Goal: Task Accomplishment & Management: Use online tool/utility

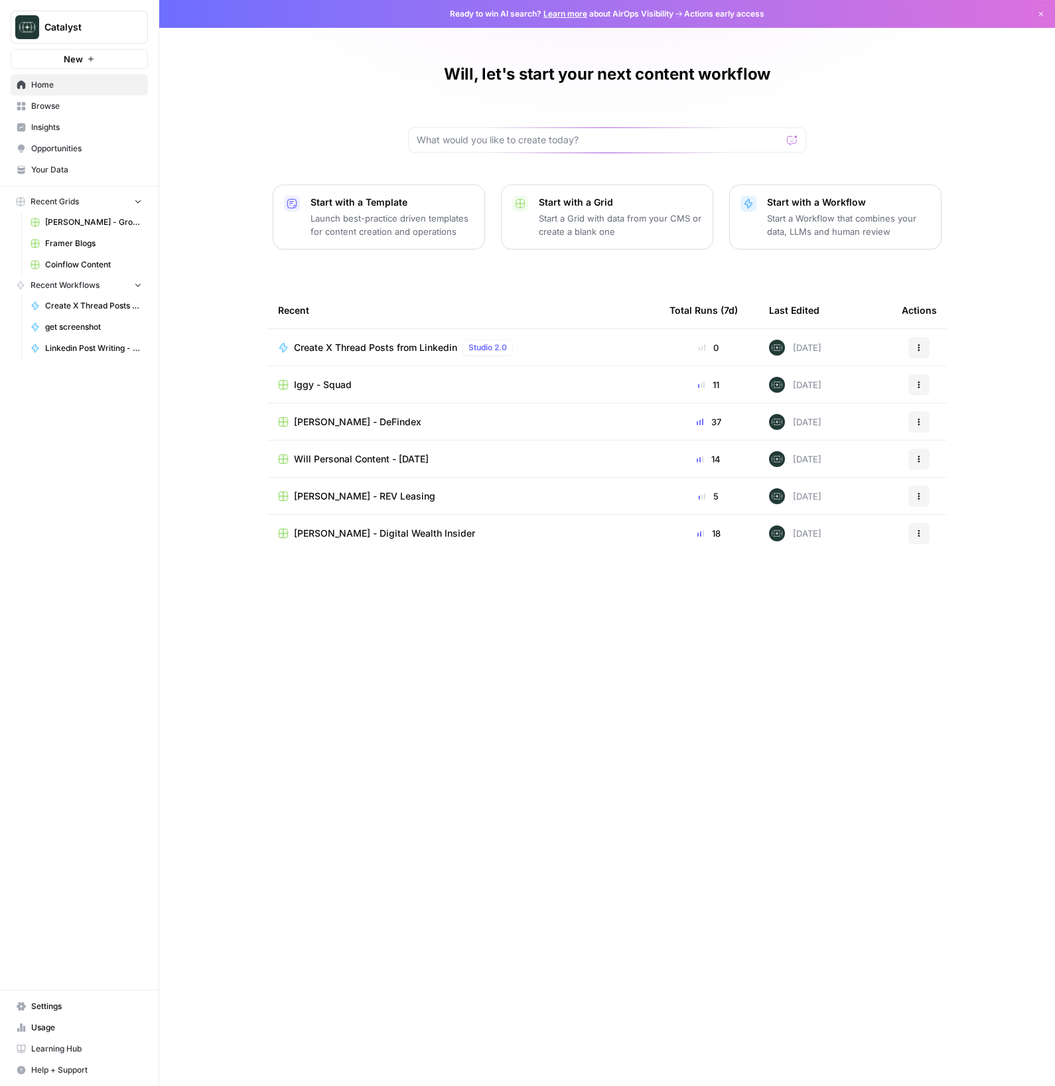
click at [415, 348] on span "Create X Thread Posts from Linkedin" at bounding box center [375, 347] width 163 height 13
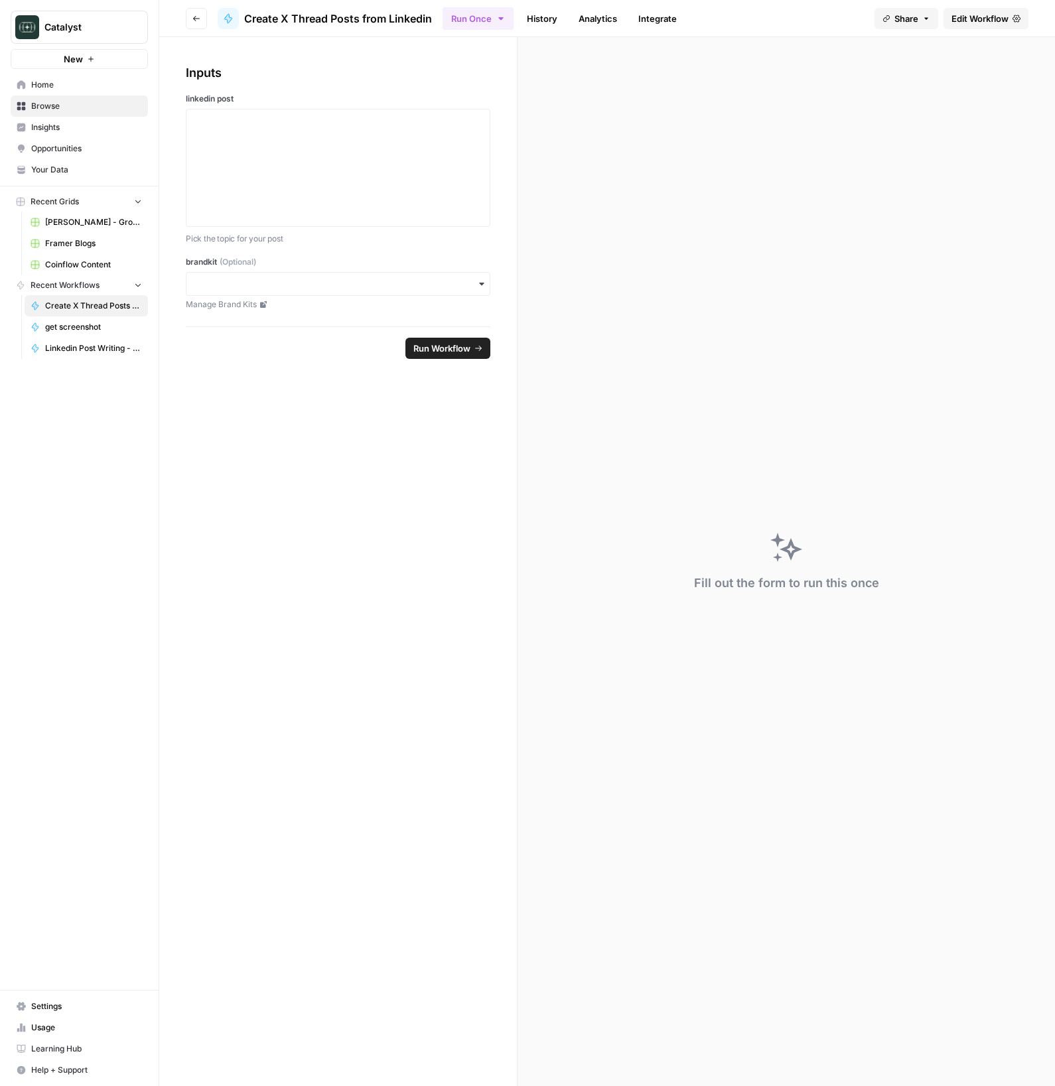
click at [62, 100] on span "Browse" at bounding box center [86, 106] width 111 height 12
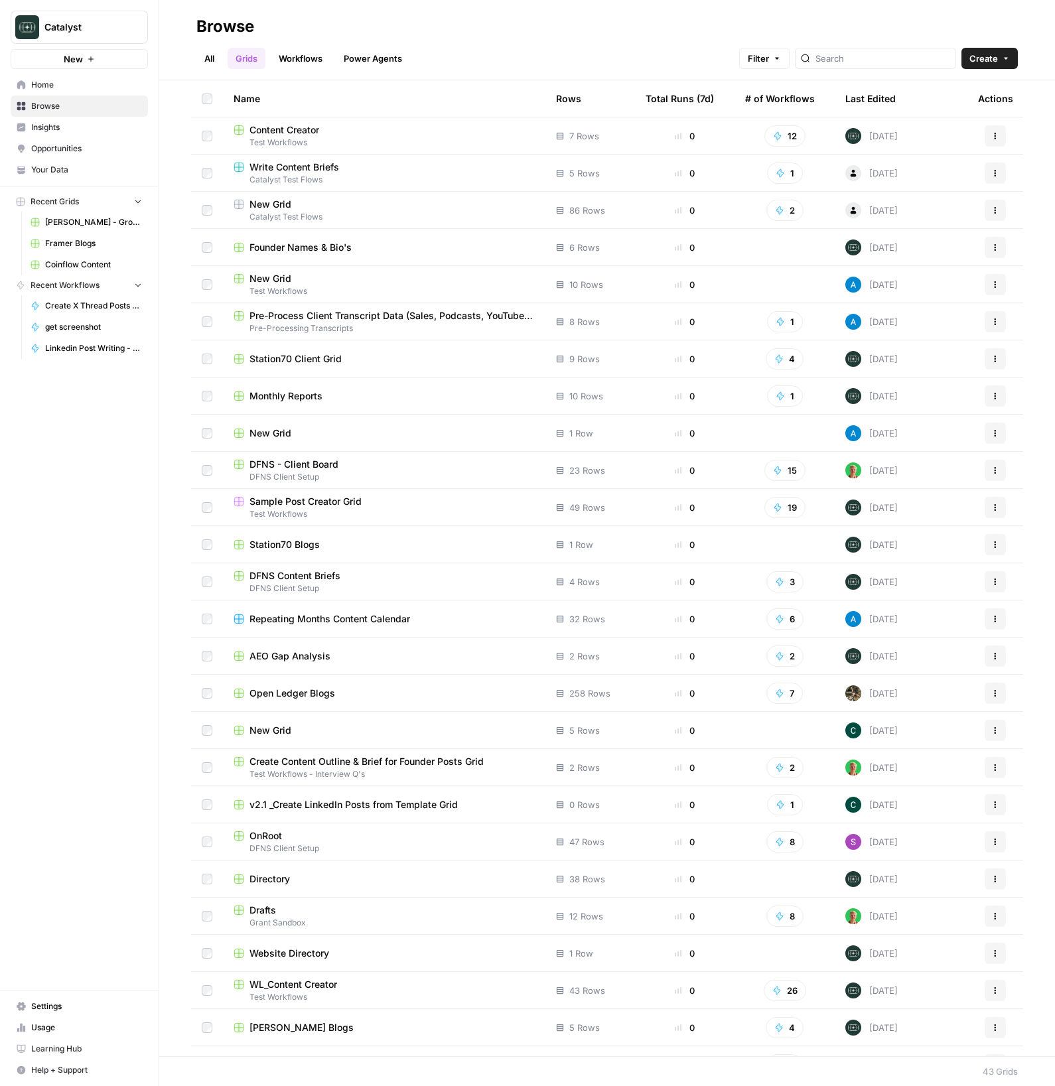
click at [215, 60] on link "All" at bounding box center [209, 58] width 26 height 21
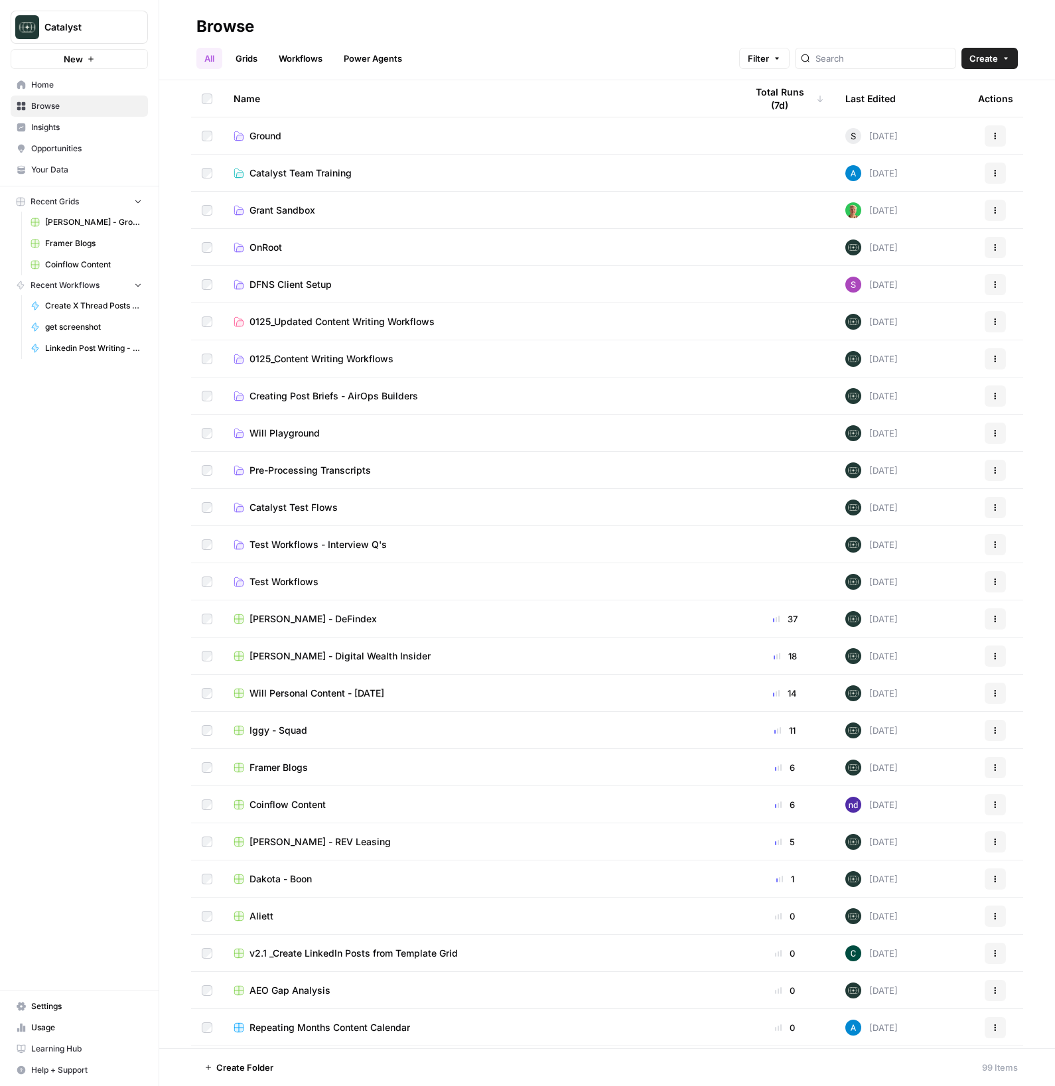
click at [314, 841] on span "Peter Roisman - REV Leasing" at bounding box center [319, 841] width 141 height 13
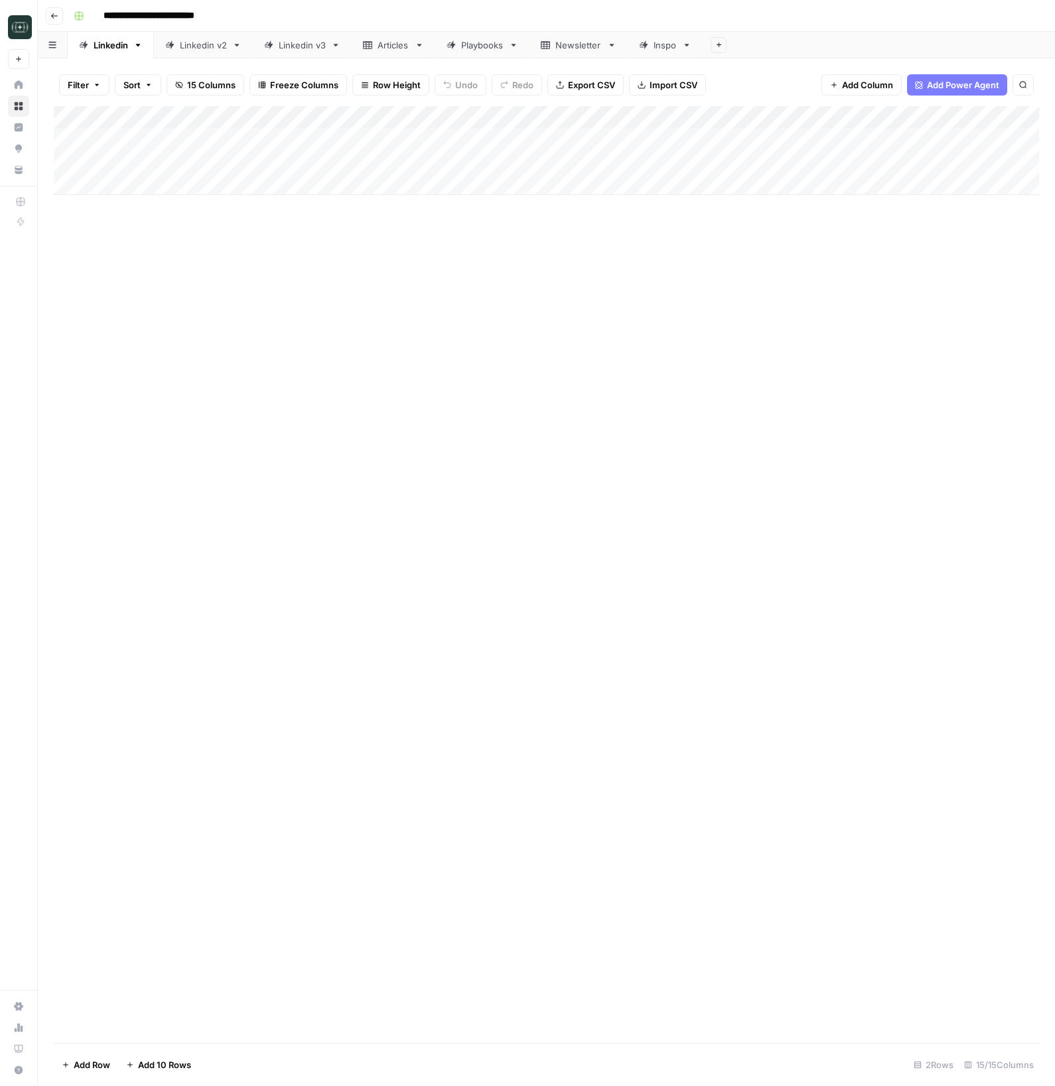
click at [287, 48] on div "Linkedin v3" at bounding box center [302, 44] width 47 height 13
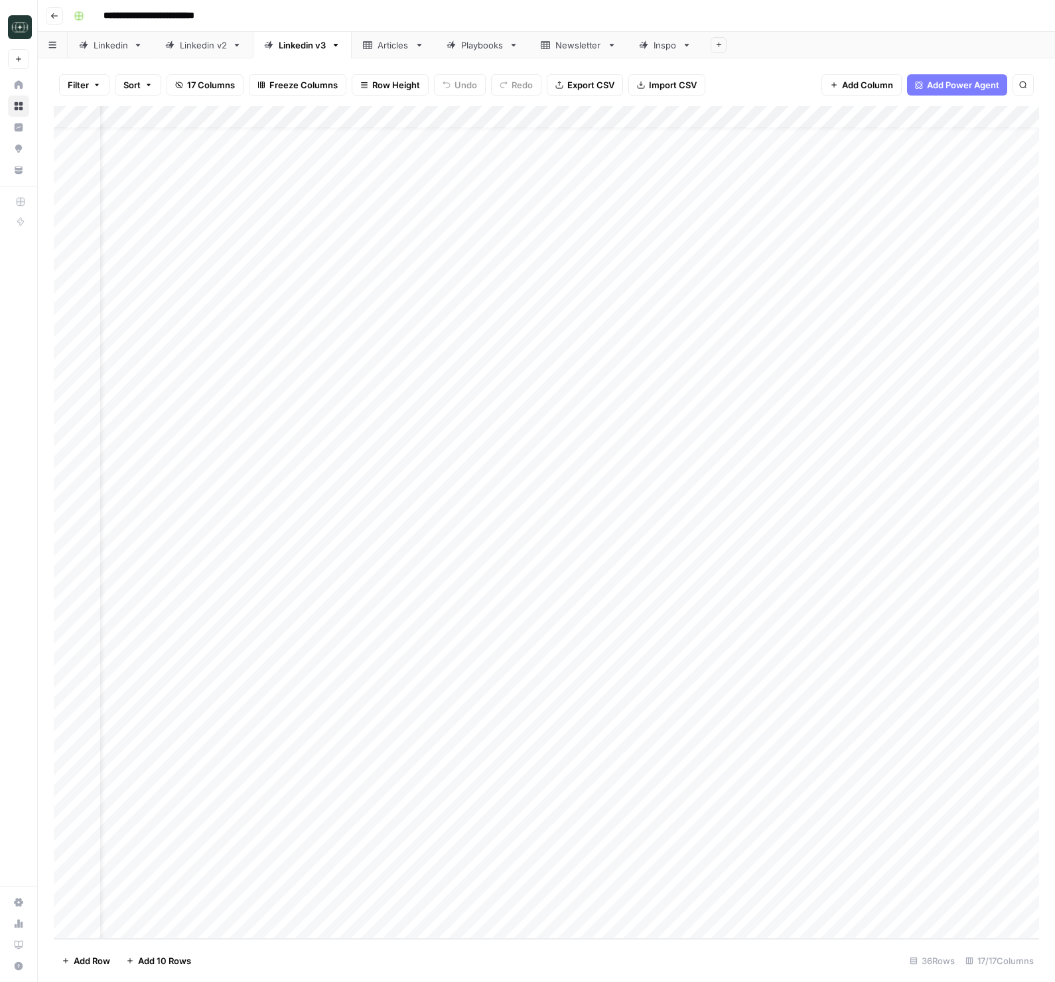
scroll to position [23, 0]
click at [265, 905] on div "Add Column" at bounding box center [546, 522] width 985 height 833
click at [285, 906] on div "Add Column" at bounding box center [546, 522] width 985 height 833
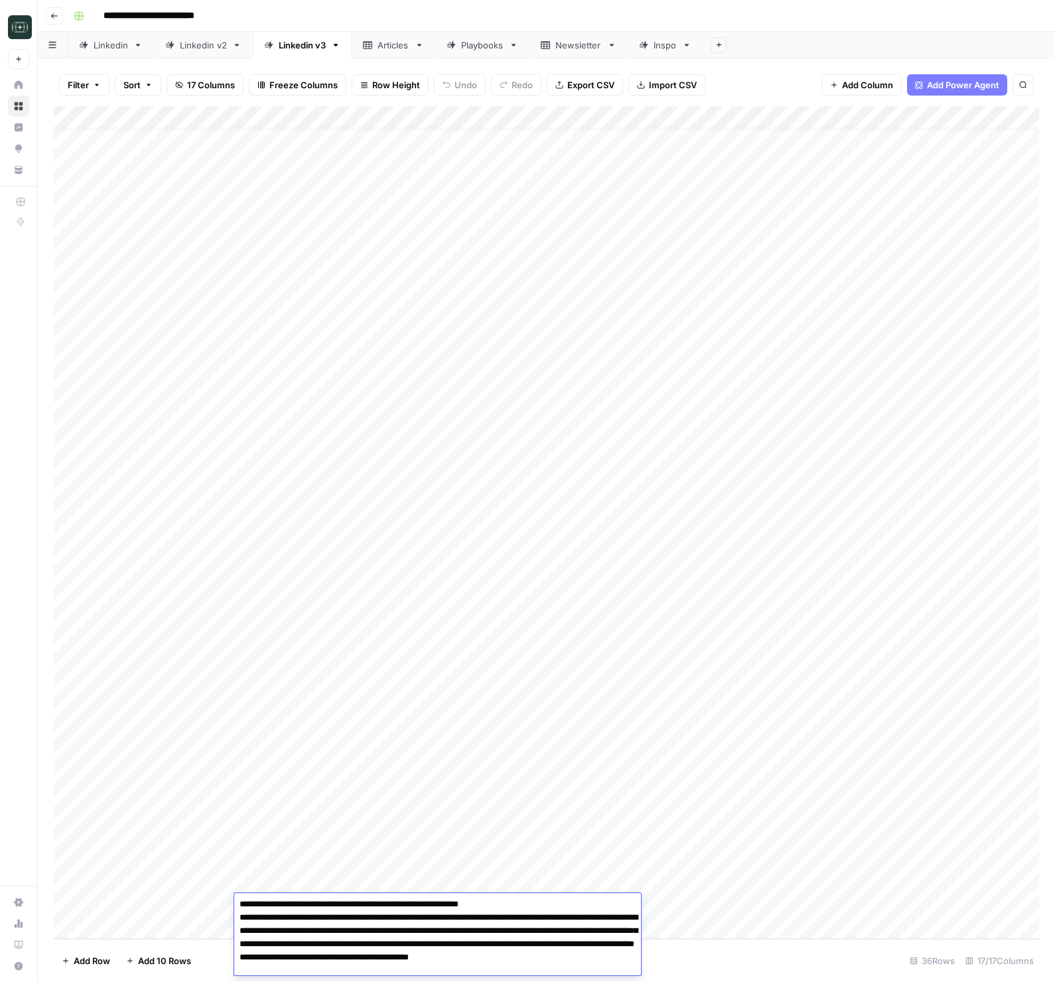
type textarea "**********"
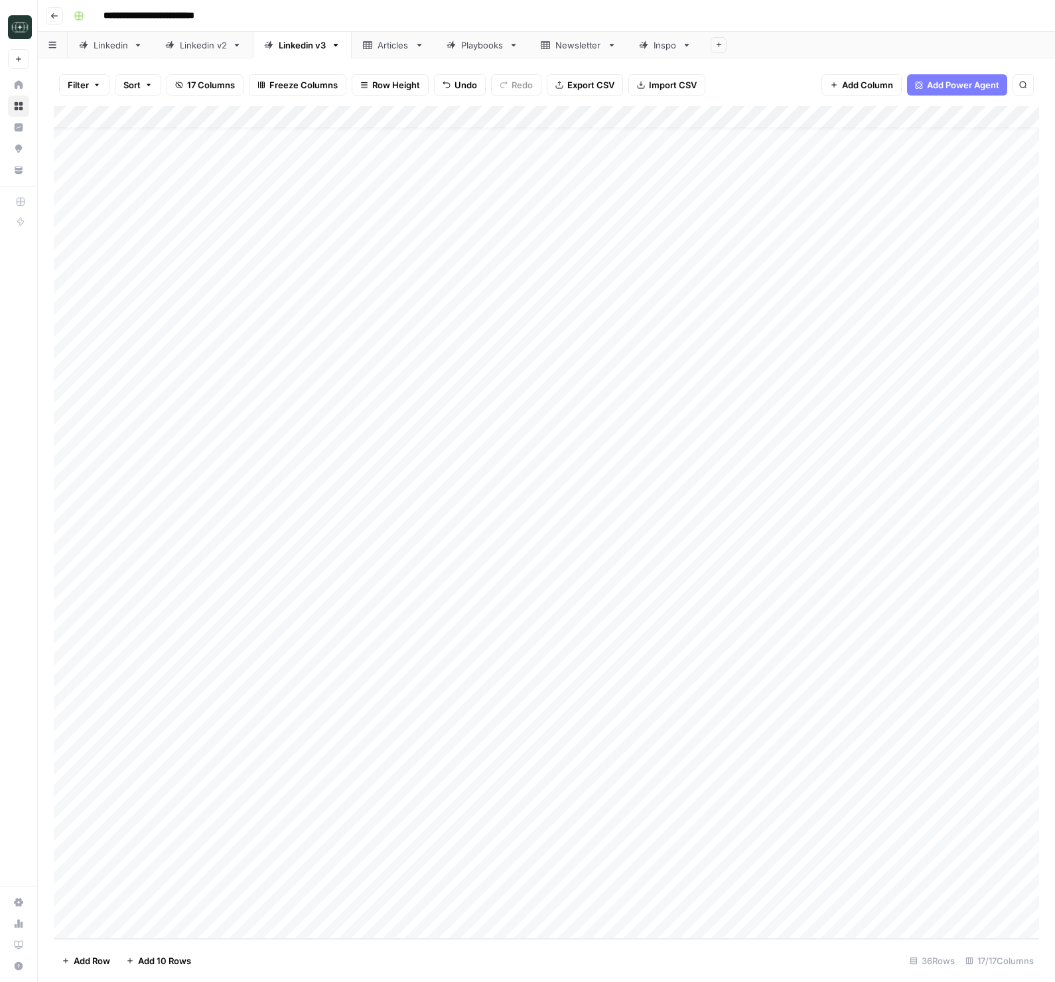
click at [781, 906] on div "Add Column" at bounding box center [546, 522] width 985 height 833
click at [789, 935] on button "Medium ( 120-200 words)" at bounding box center [821, 936] width 117 height 16
click at [910, 904] on div "Add Column" at bounding box center [546, 522] width 985 height 833
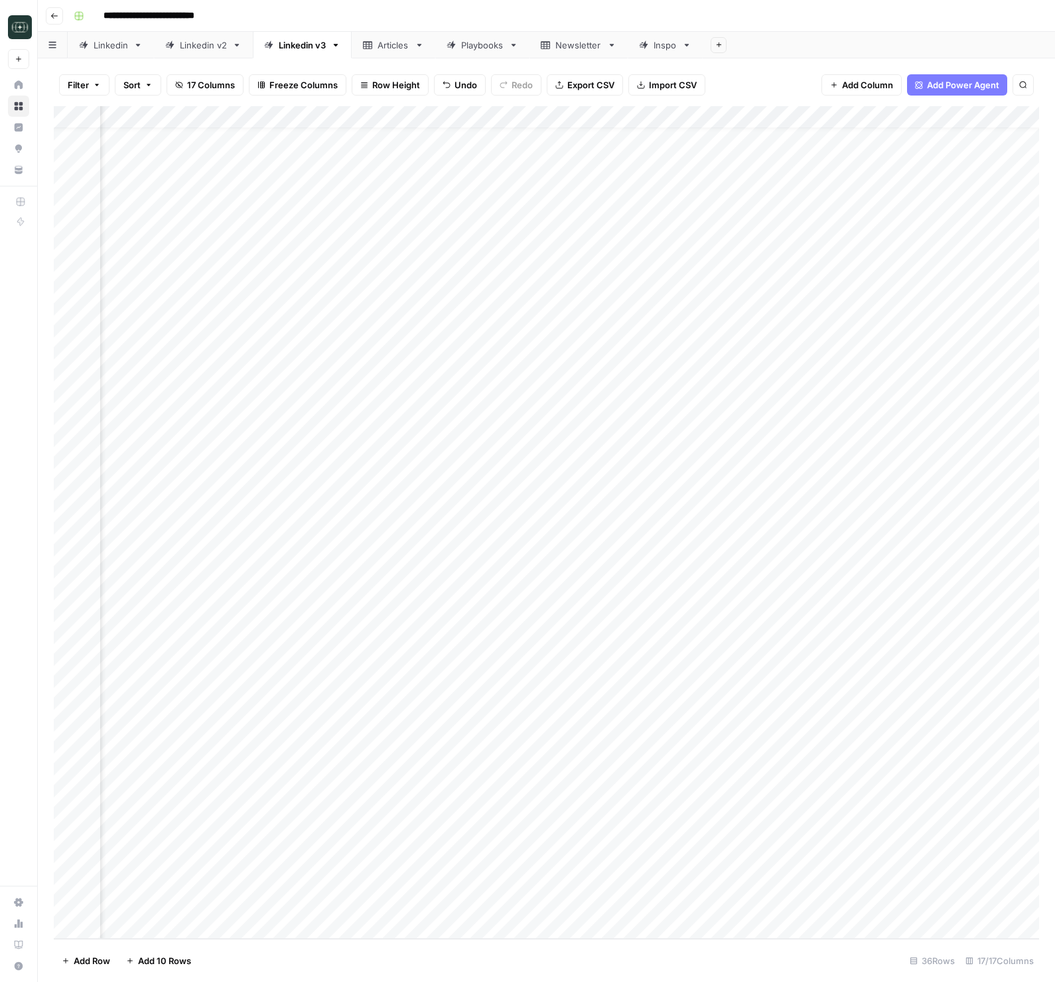
scroll to position [23, 298]
click at [855, 904] on div "Add Column" at bounding box center [546, 522] width 985 height 833
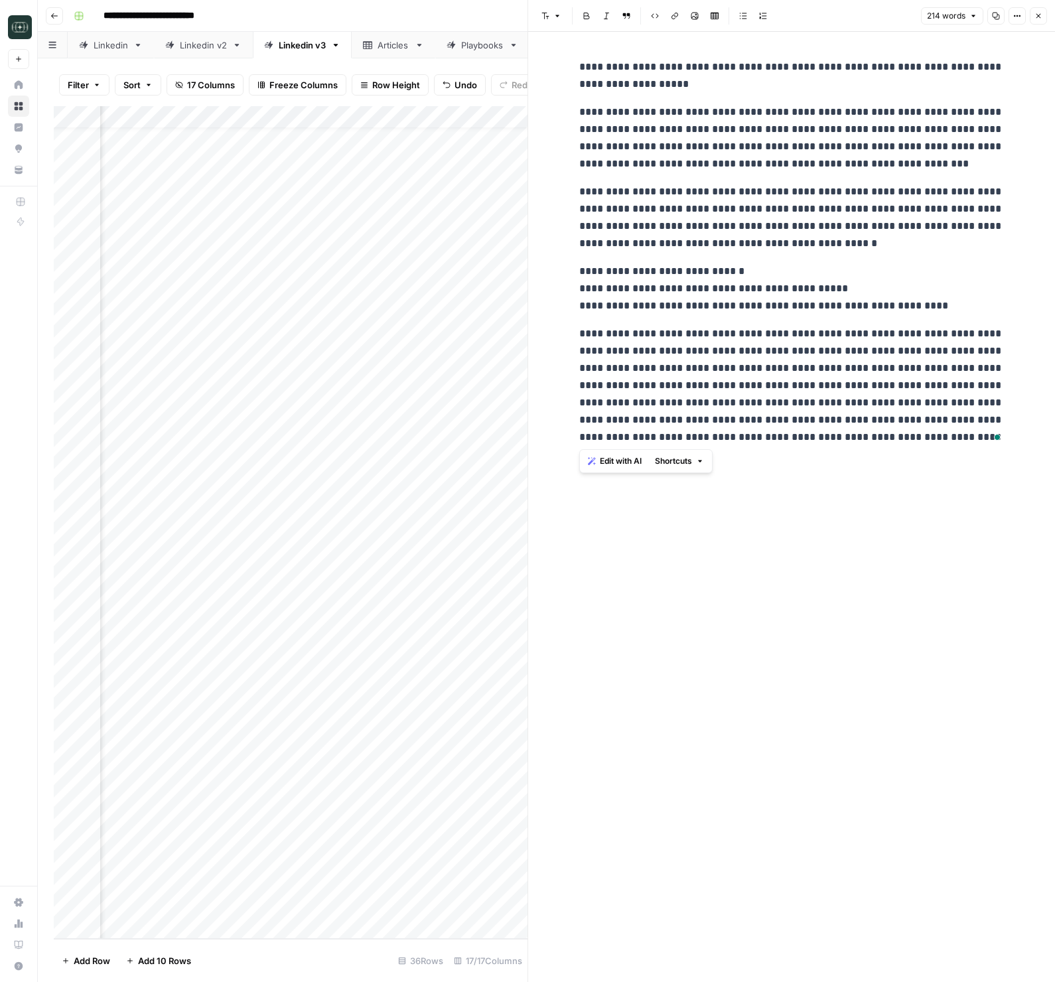
drag, startPoint x: 842, startPoint y: 443, endPoint x: 557, endPoint y: 70, distance: 468.6
click at [557, 70] on div "**********" at bounding box center [791, 507] width 527 height 950
click at [734, 143] on p "**********" at bounding box center [791, 138] width 425 height 69
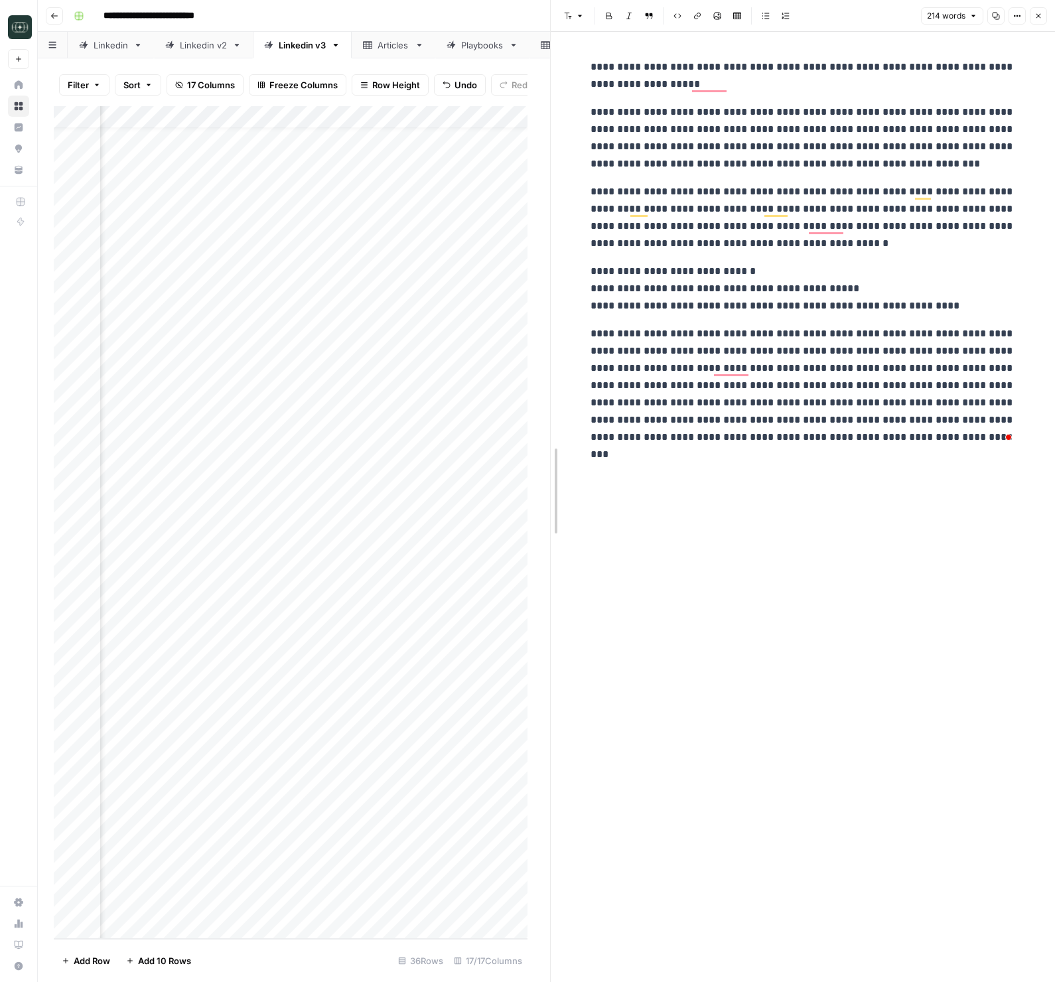
drag, startPoint x: 528, startPoint y: 610, endPoint x: 551, endPoint y: 609, distance: 22.6
drag, startPoint x: 553, startPoint y: 609, endPoint x: 588, endPoint y: 606, distance: 34.7
click at [717, 570] on div "**********" at bounding box center [807, 507] width 441 height 950
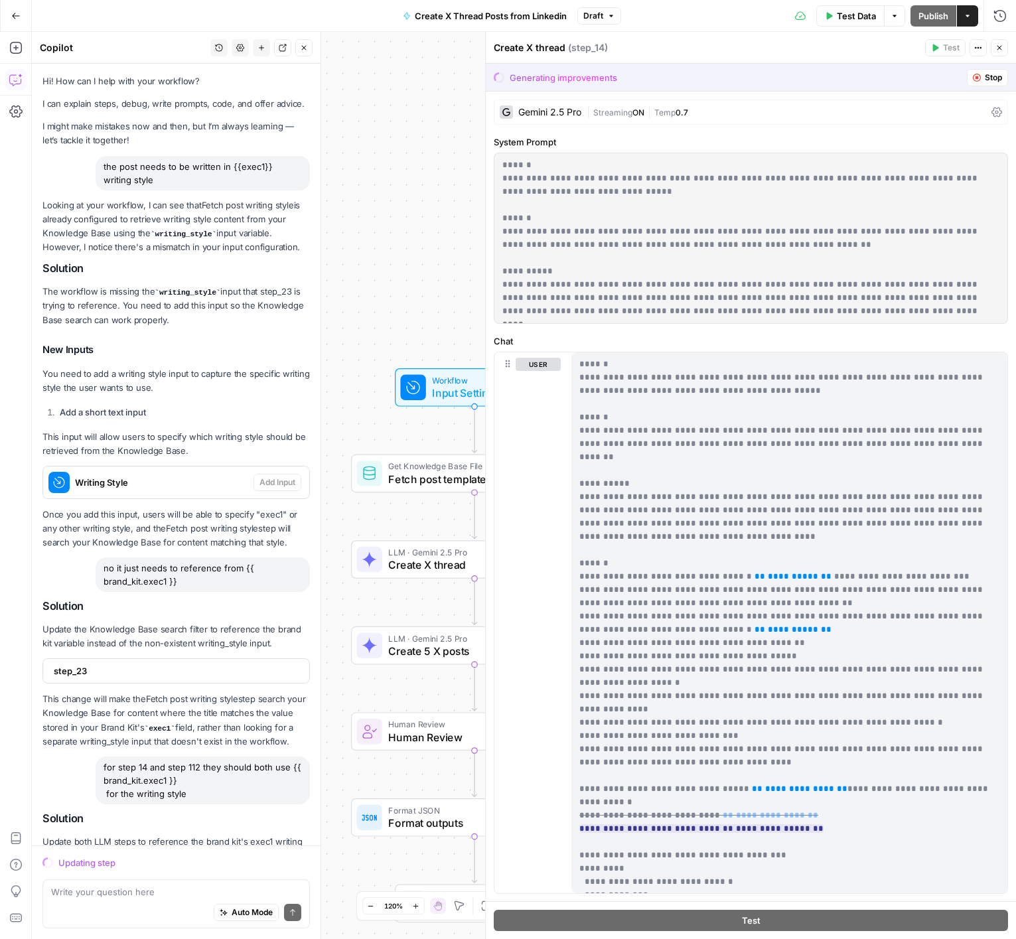
scroll to position [181, 0]
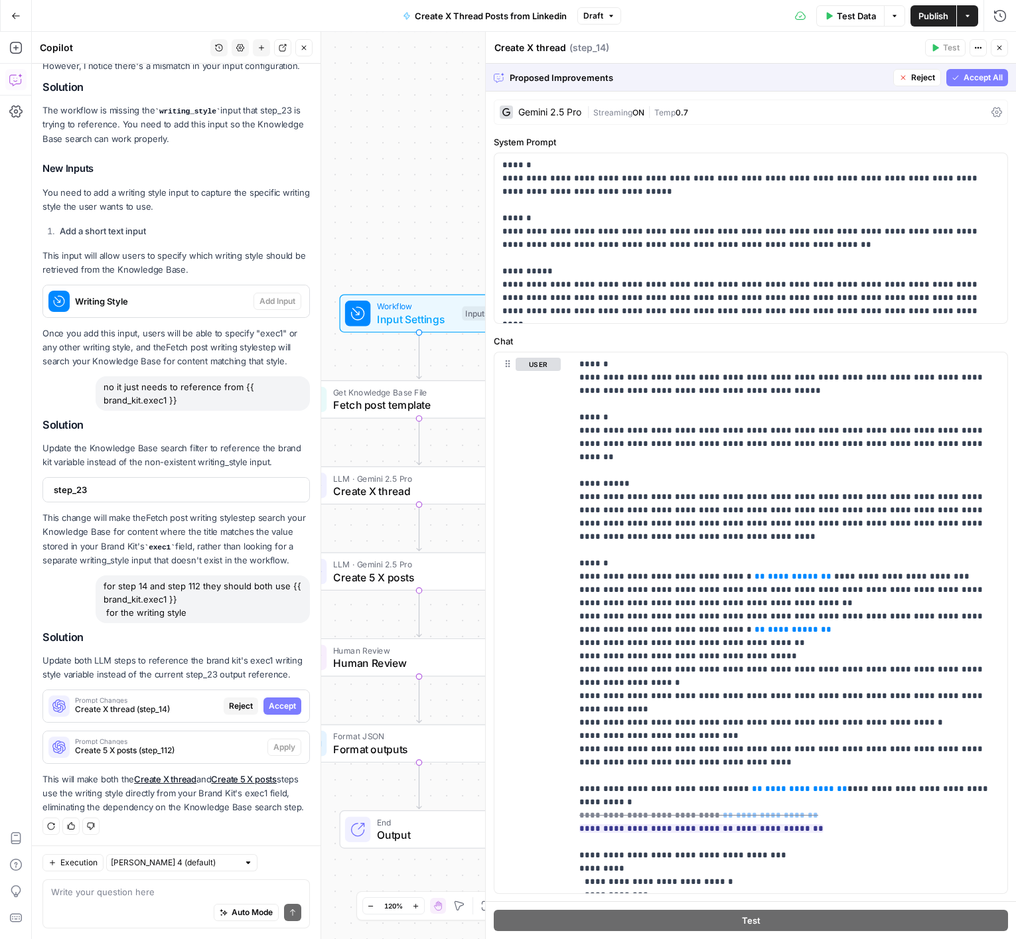
click at [969, 75] on span "Accept All" at bounding box center [982, 78] width 39 height 12
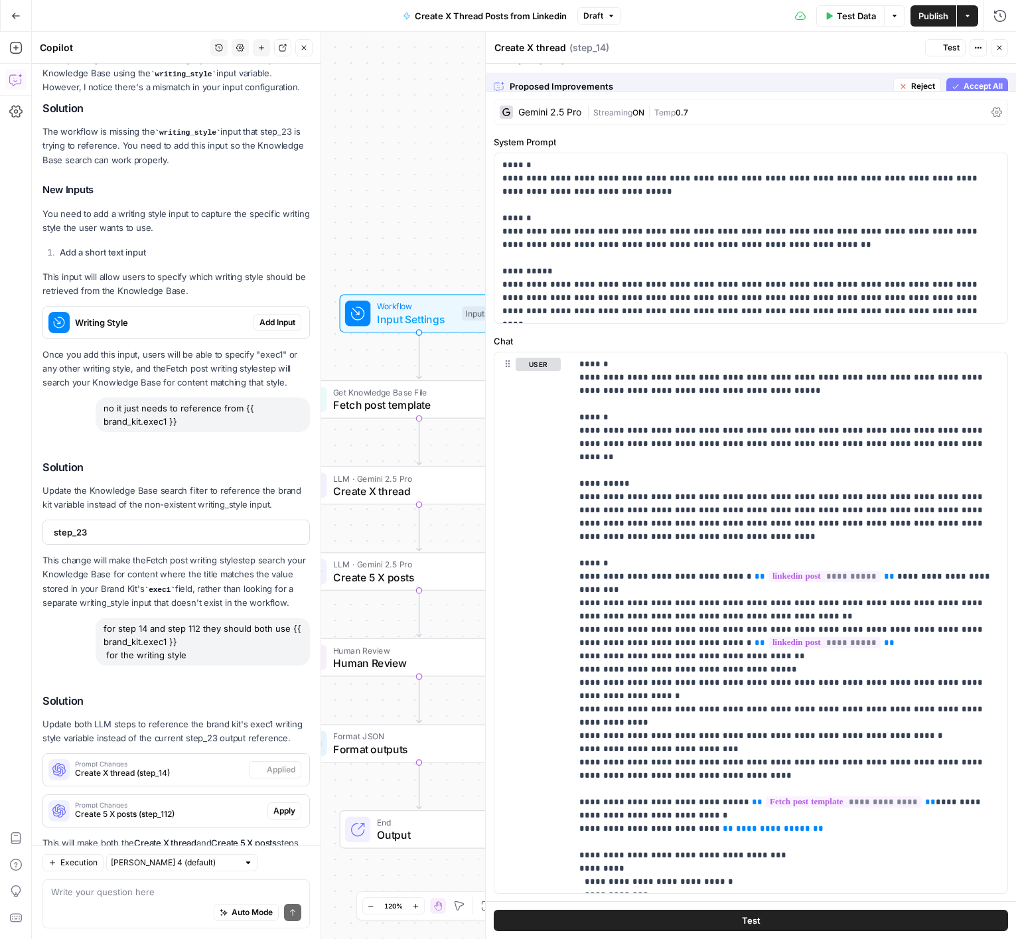
scroll to position [245, 0]
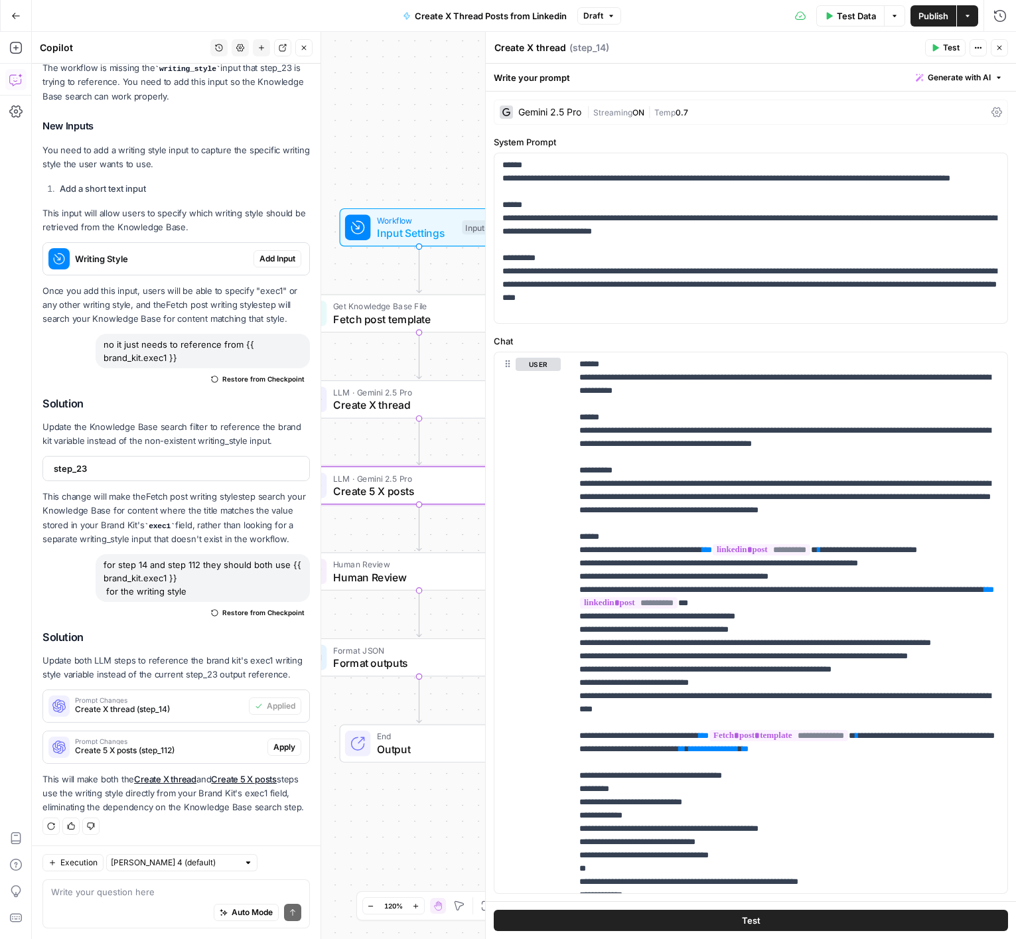
click at [271, 741] on button "Apply" at bounding box center [284, 747] width 34 height 17
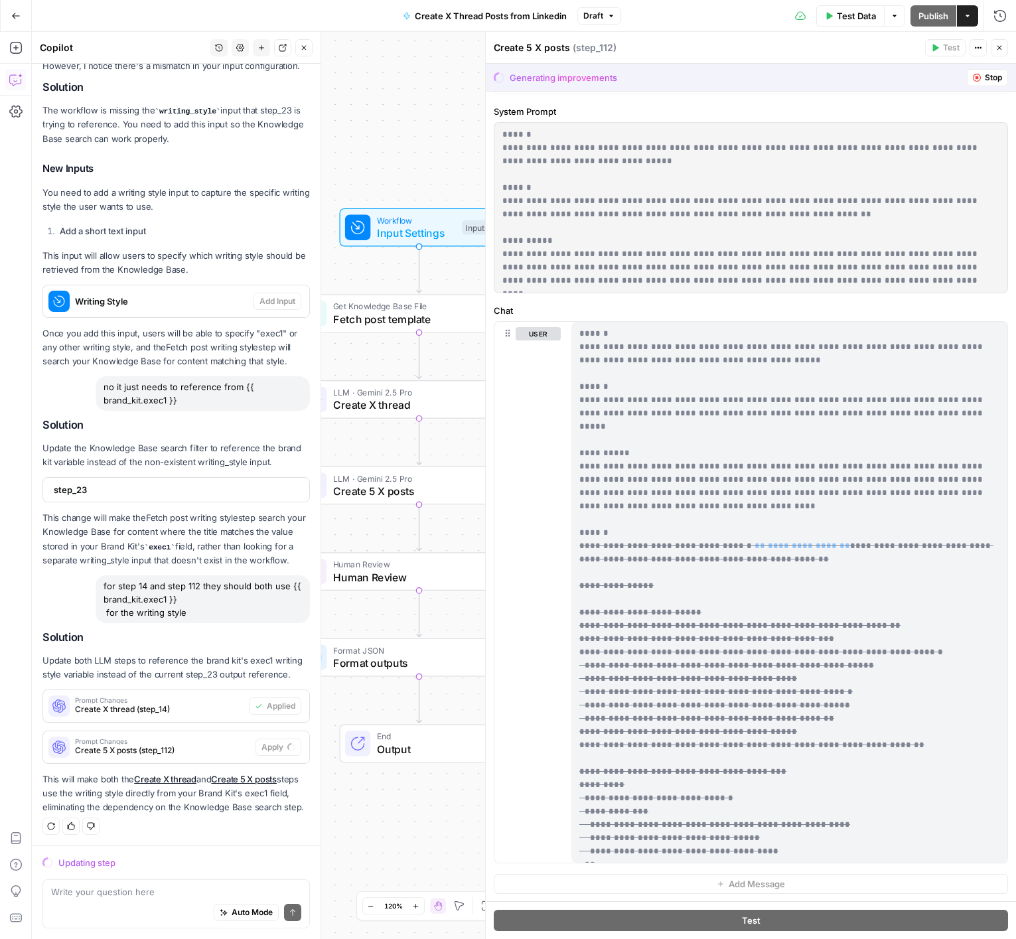
scroll to position [0, 0]
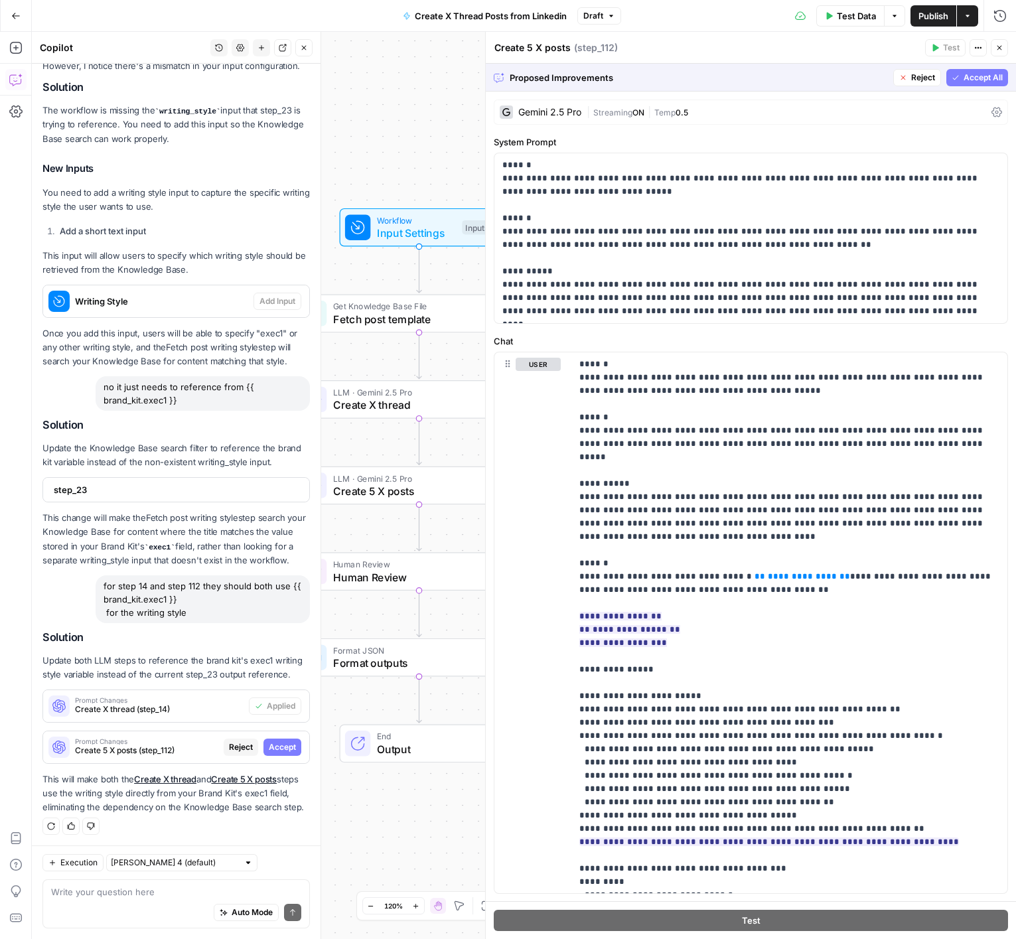
click at [996, 74] on span "Accept All" at bounding box center [982, 78] width 39 height 12
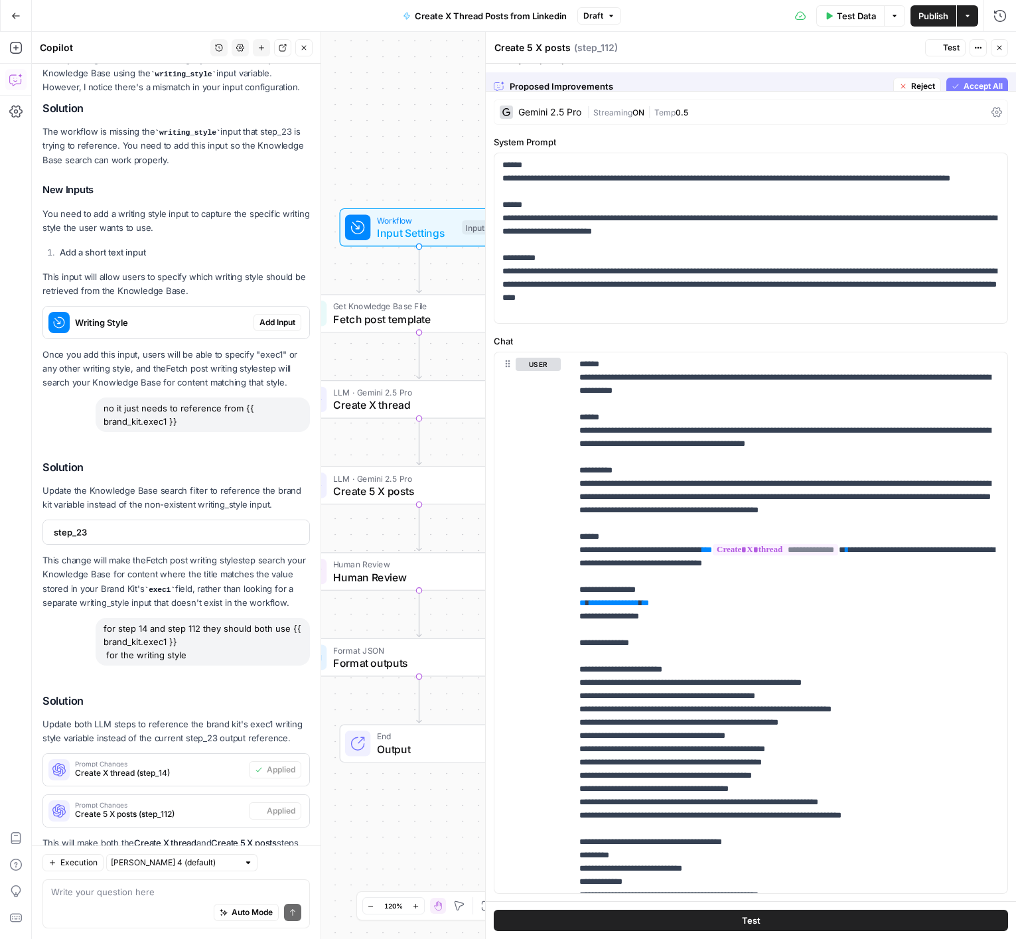
scroll to position [245, 0]
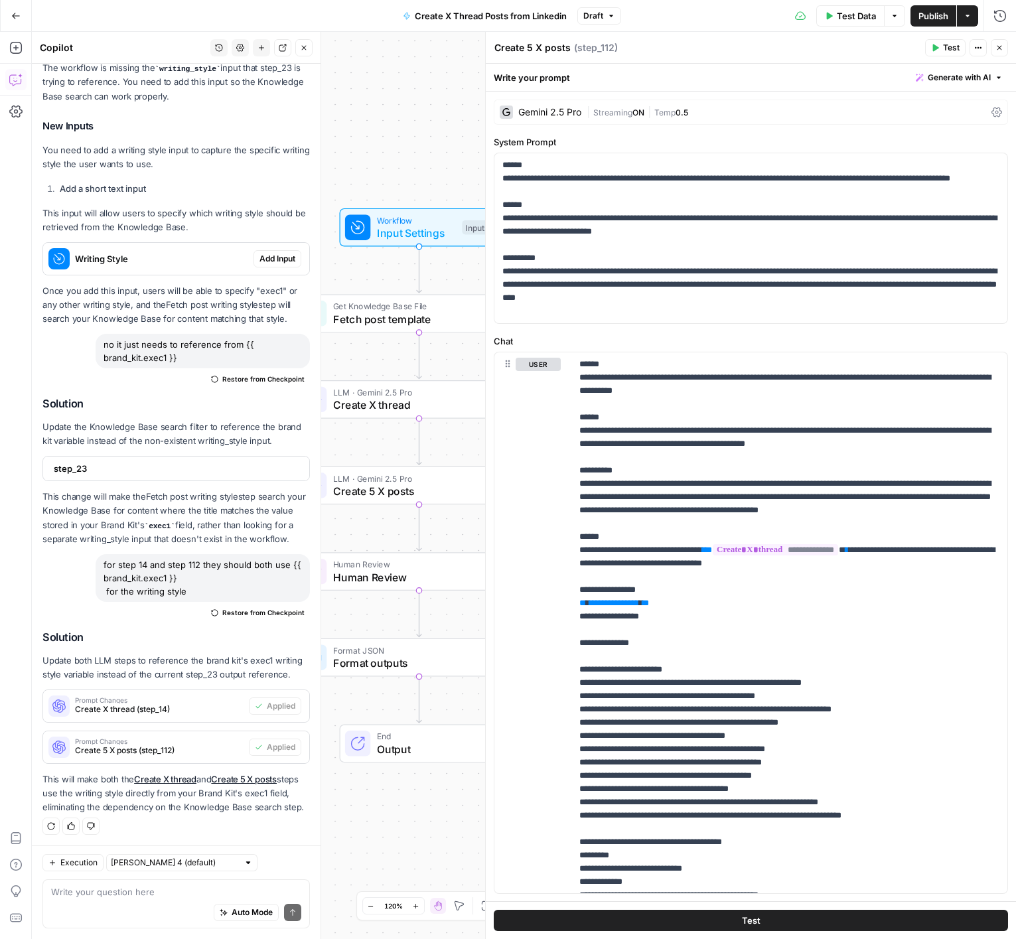
click at [935, 16] on span "Publish" at bounding box center [933, 15] width 30 height 13
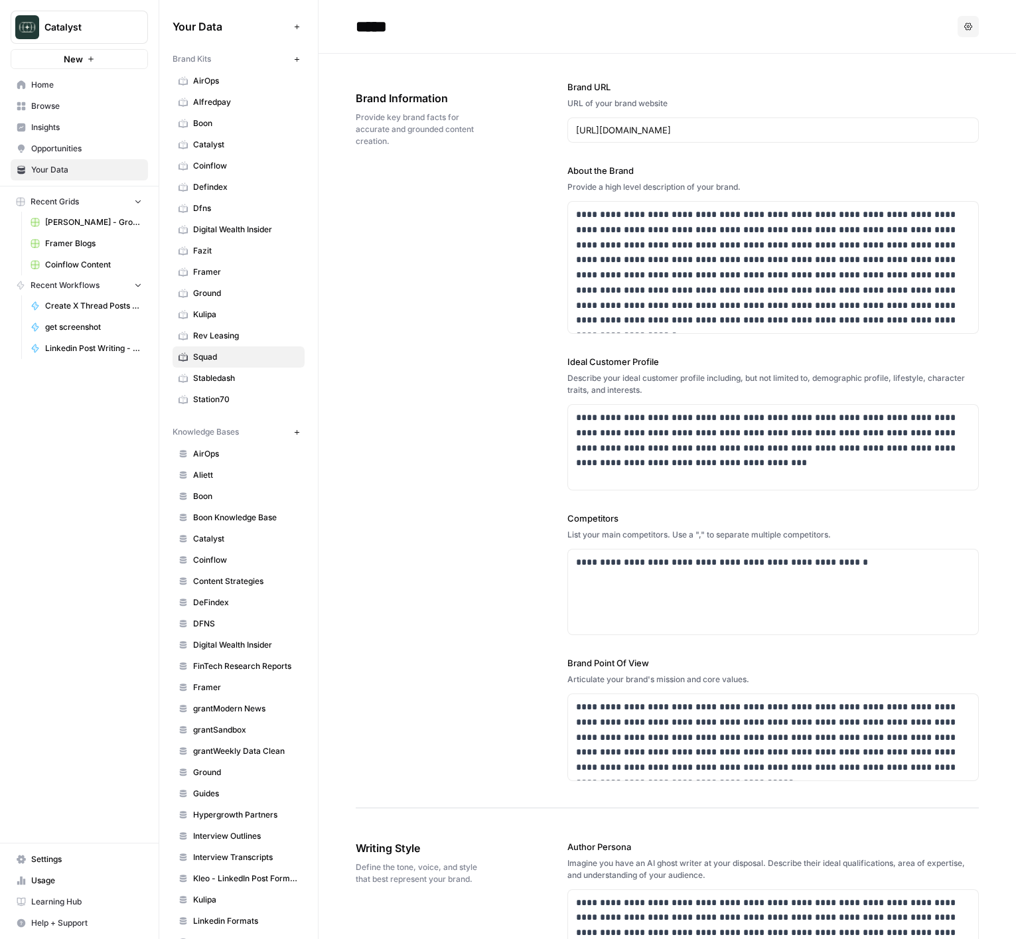
scroll to position [1587, 0]
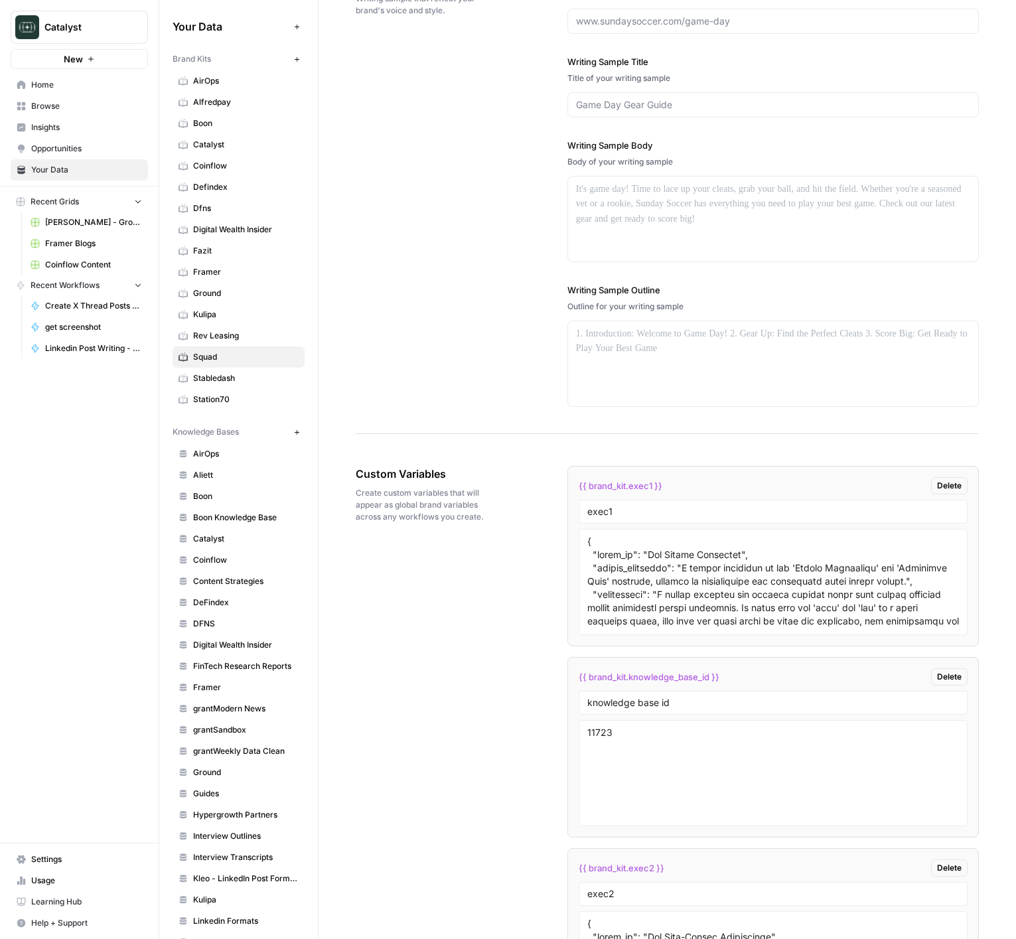
click at [866, 533] on div at bounding box center [773, 582] width 389 height 106
click at [849, 553] on textarea at bounding box center [773, 582] width 372 height 94
click at [495, 570] on div "Custom Variables Create custom variables that will appear as global brand varia…" at bounding box center [667, 763] width 623 height 648
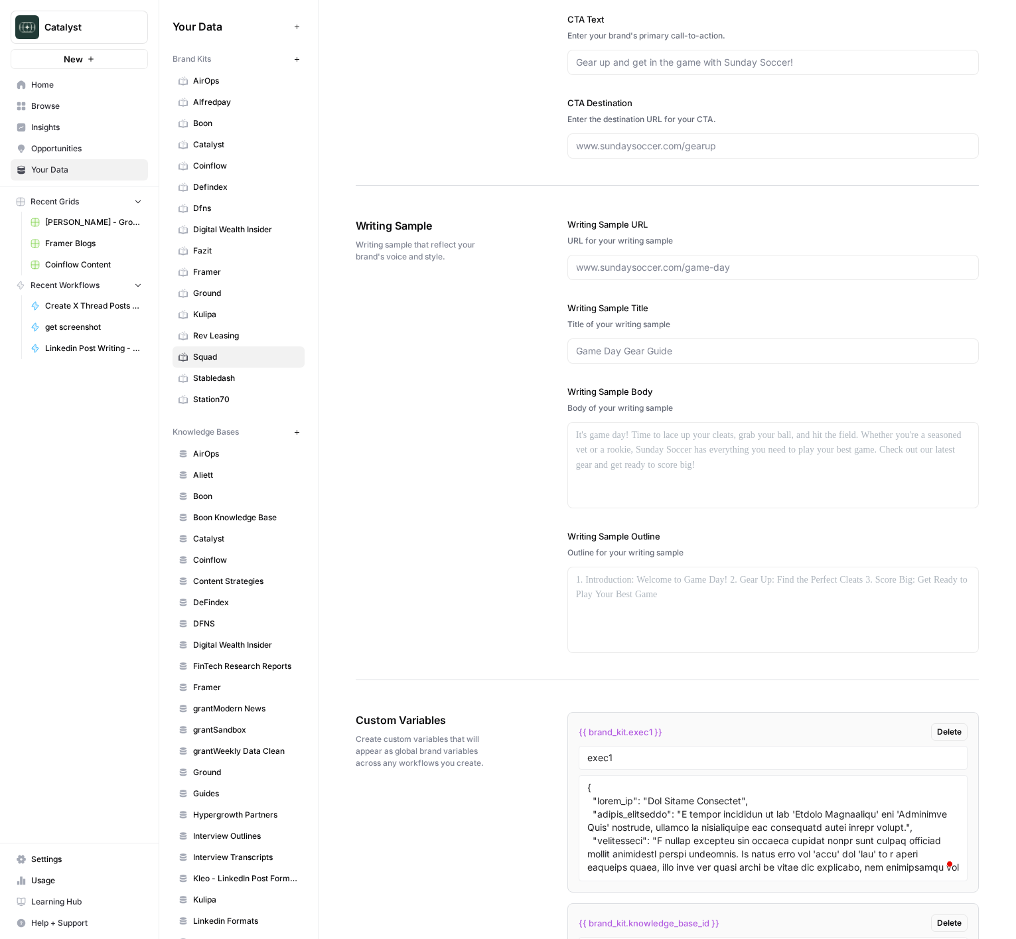
scroll to position [1307, 0]
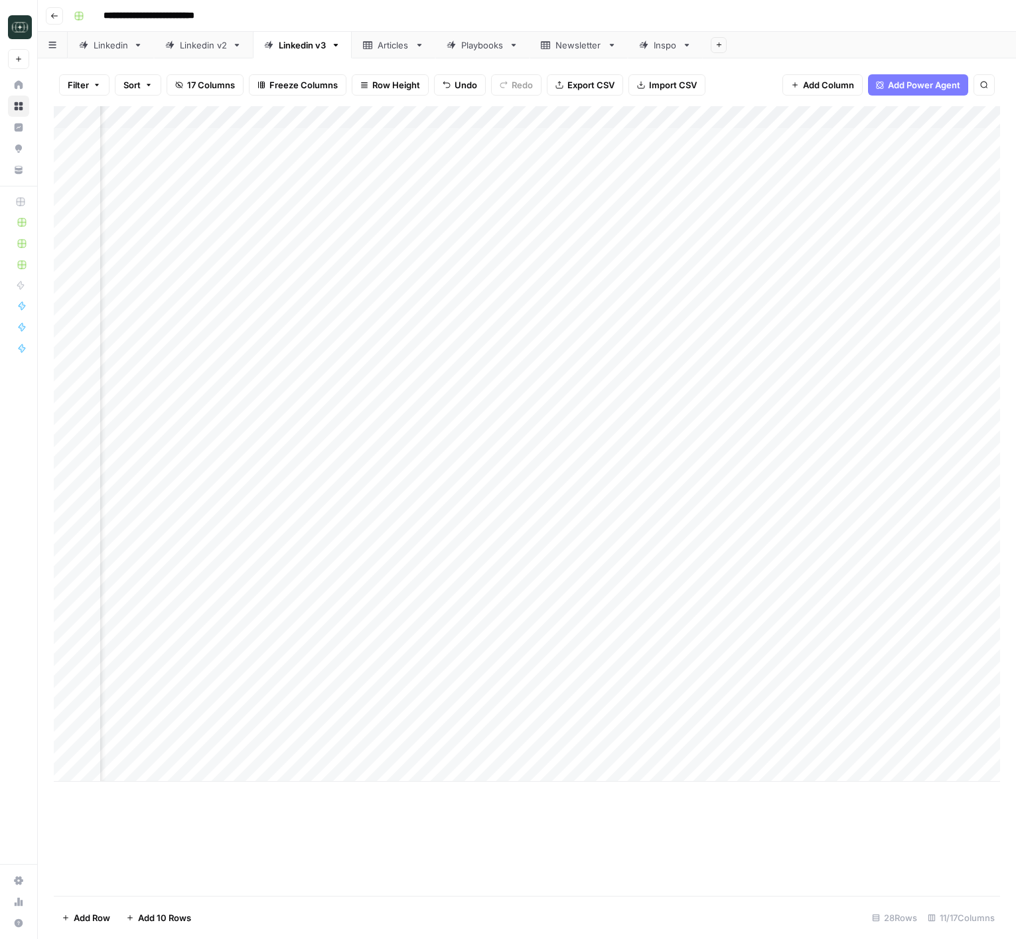
scroll to position [0, 408]
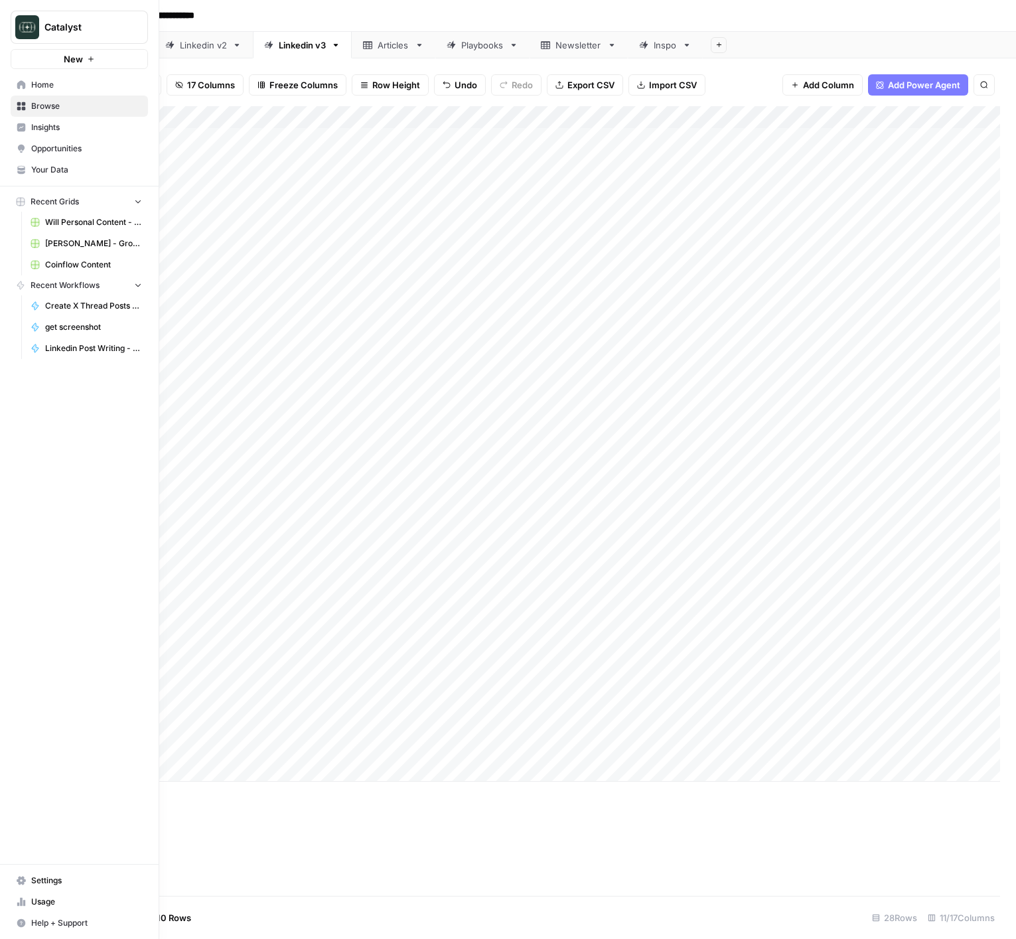
click at [60, 166] on span "Your Data" at bounding box center [86, 170] width 111 height 12
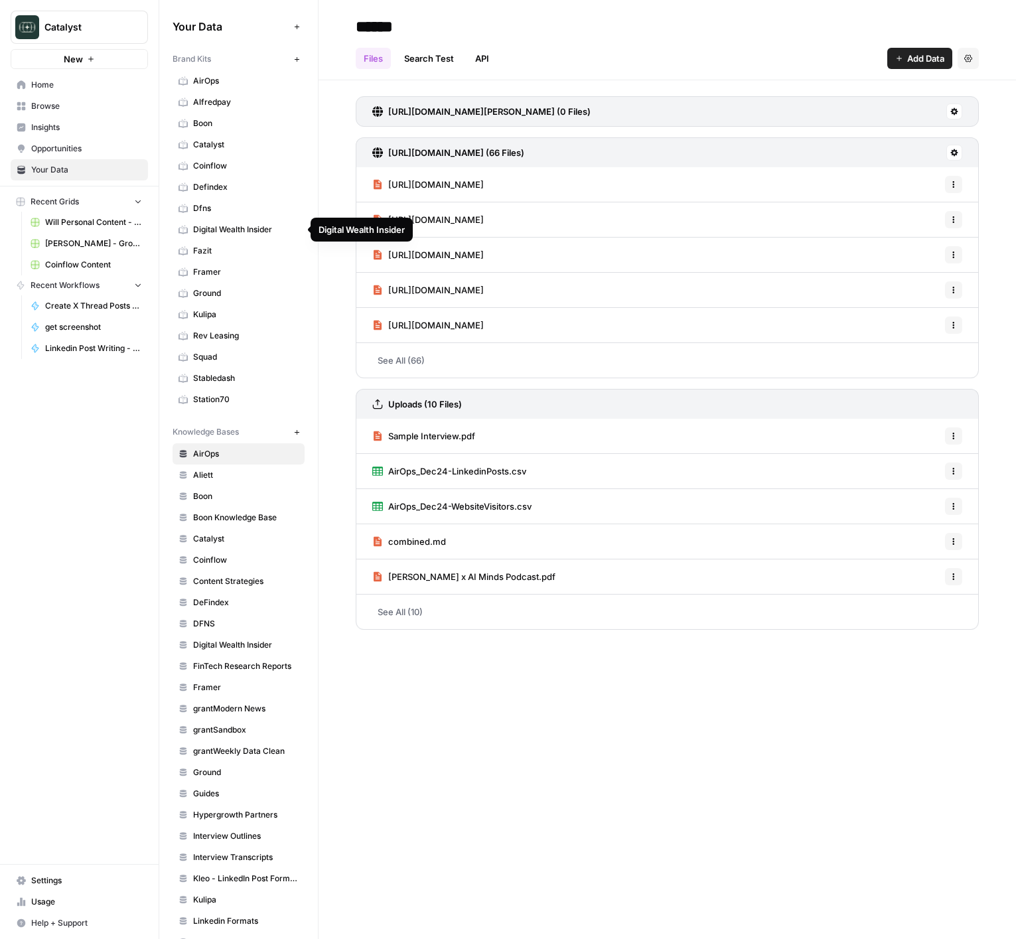
click at [216, 187] on span "Defindex" at bounding box center [246, 187] width 106 height 12
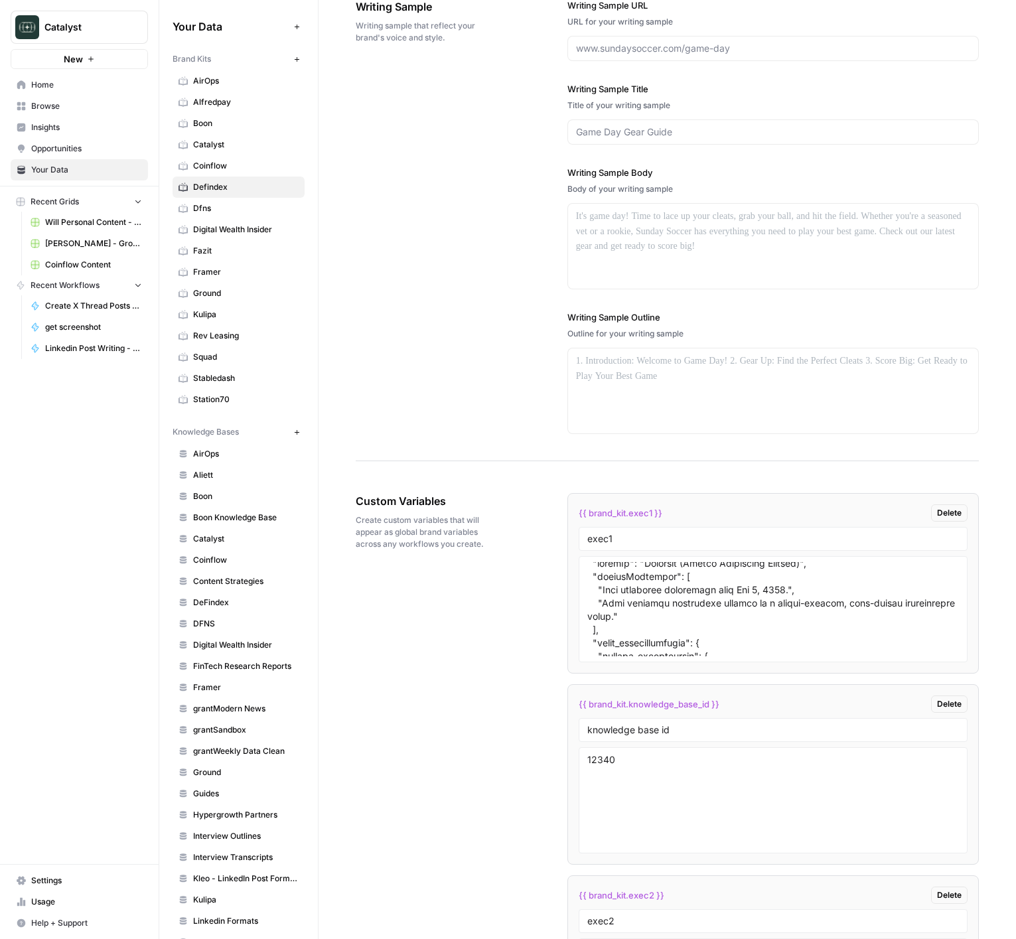
scroll to position [20, 0]
click at [840, 573] on textarea at bounding box center [773, 609] width 372 height 94
click at [897, 597] on textarea "To enrich screen reader interactions, please activate Accessibility in Grammarl…" at bounding box center [773, 609] width 372 height 94
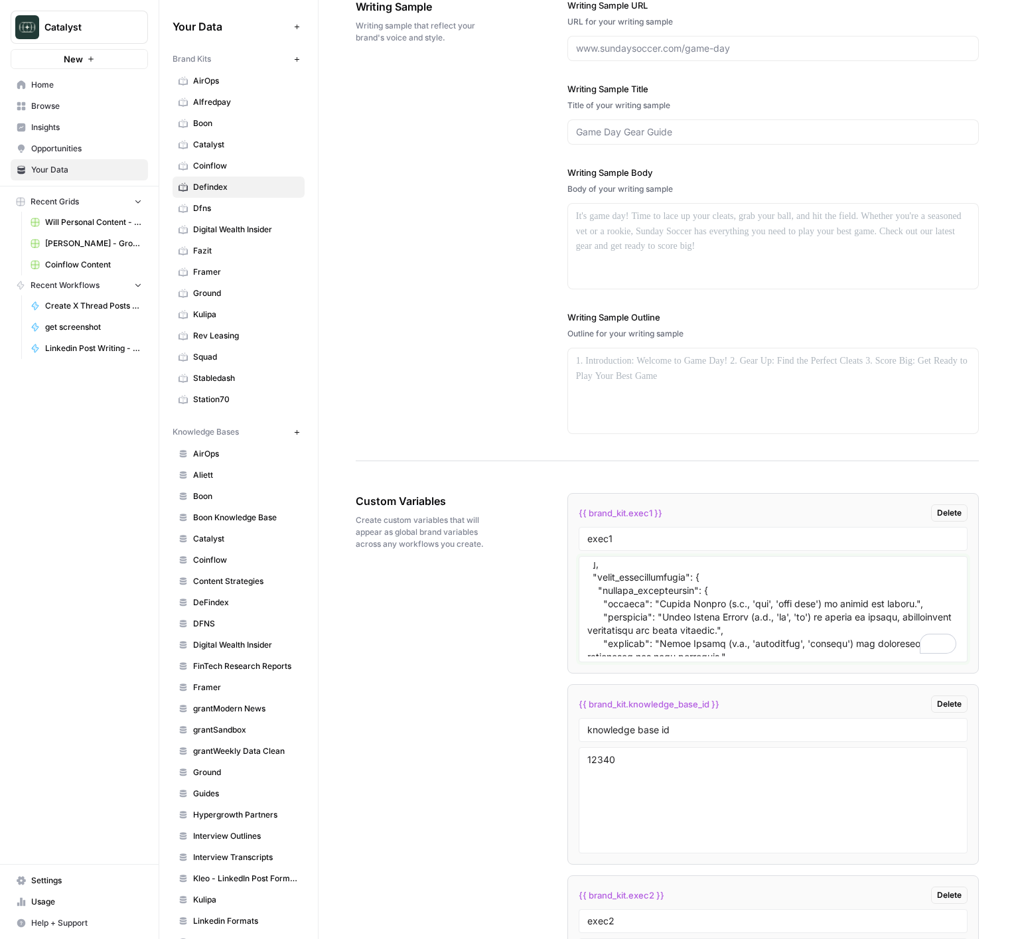
scroll to position [1591, 0]
click at [474, 392] on div "Writing Sample Writing sample that reflect your brand's voice and style. Writin…" at bounding box center [667, 216] width 623 height 489
click at [225, 234] on span "Digital Wealth Insider" at bounding box center [246, 230] width 106 height 12
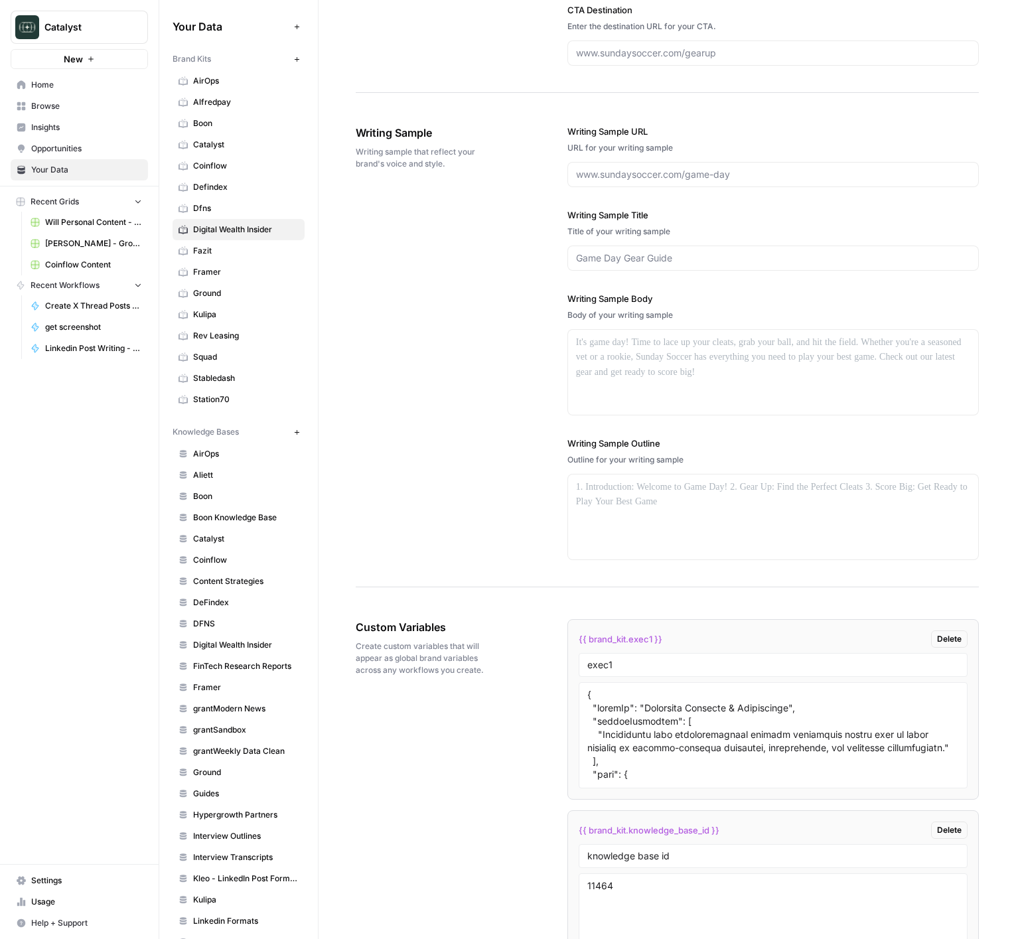
scroll to position [1530, 0]
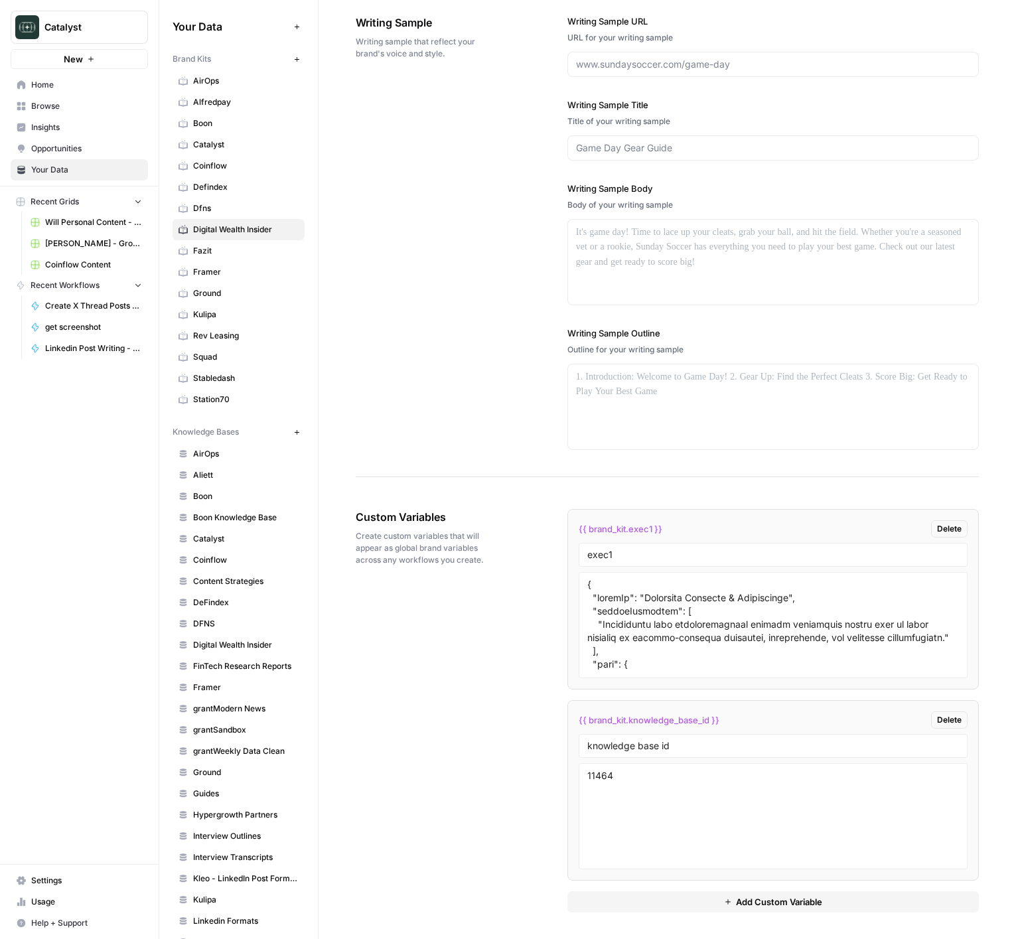
click at [772, 906] on span "Add Custom Variable" at bounding box center [779, 901] width 86 height 13
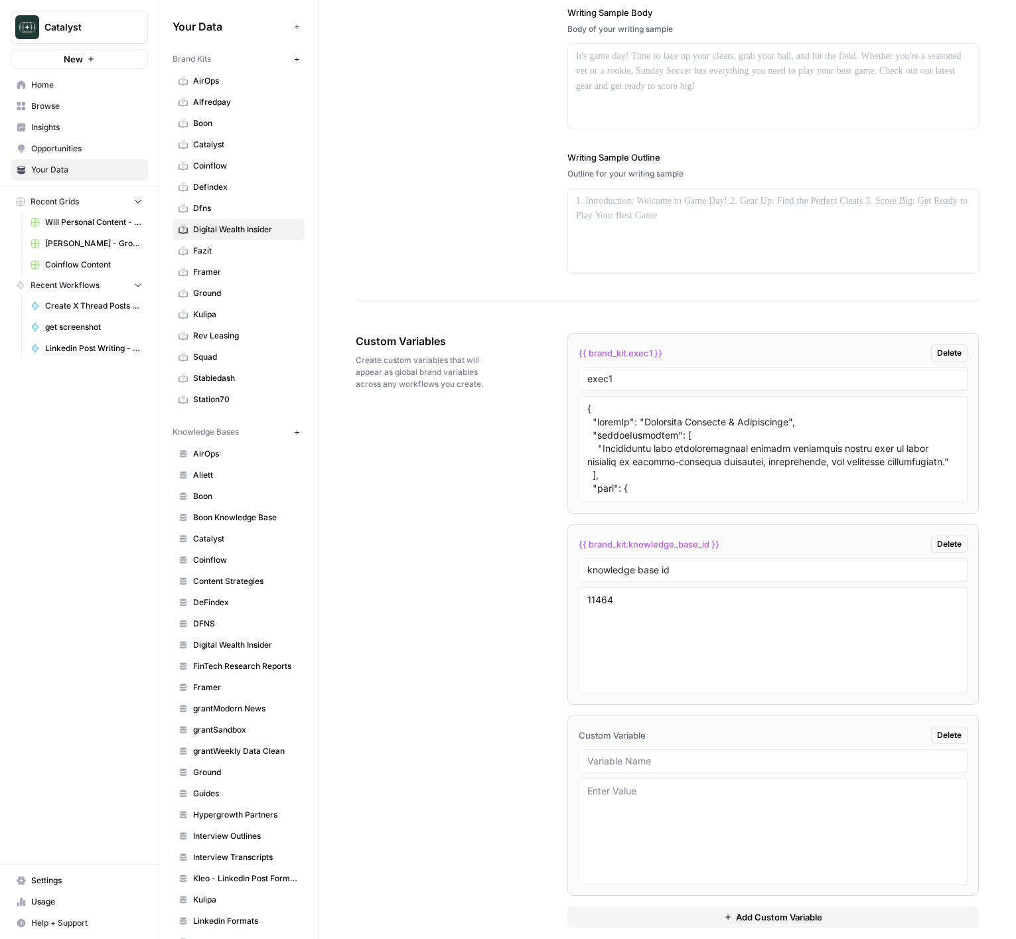
scroll to position [1721, 0]
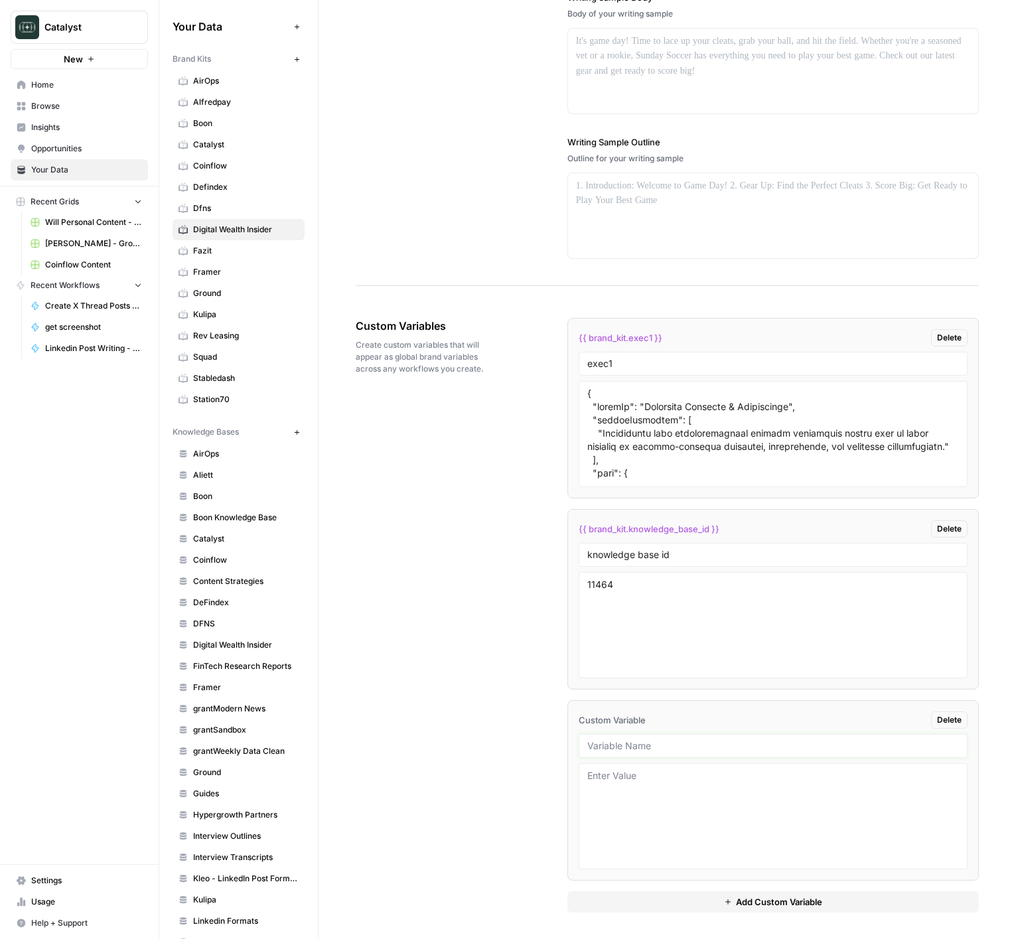
click at [643, 745] on input "text" at bounding box center [773, 746] width 372 height 12
type input "E"
type input "exec2"
click at [676, 830] on textarea "To enrich screen reader interactions, please activate Accessibility in Grammarl…" at bounding box center [773, 816] width 372 height 94
paste textarea "{ "styleOf": "Defendex (Expert Consultant Persona)", "sourceMaterials": [ "Live…"
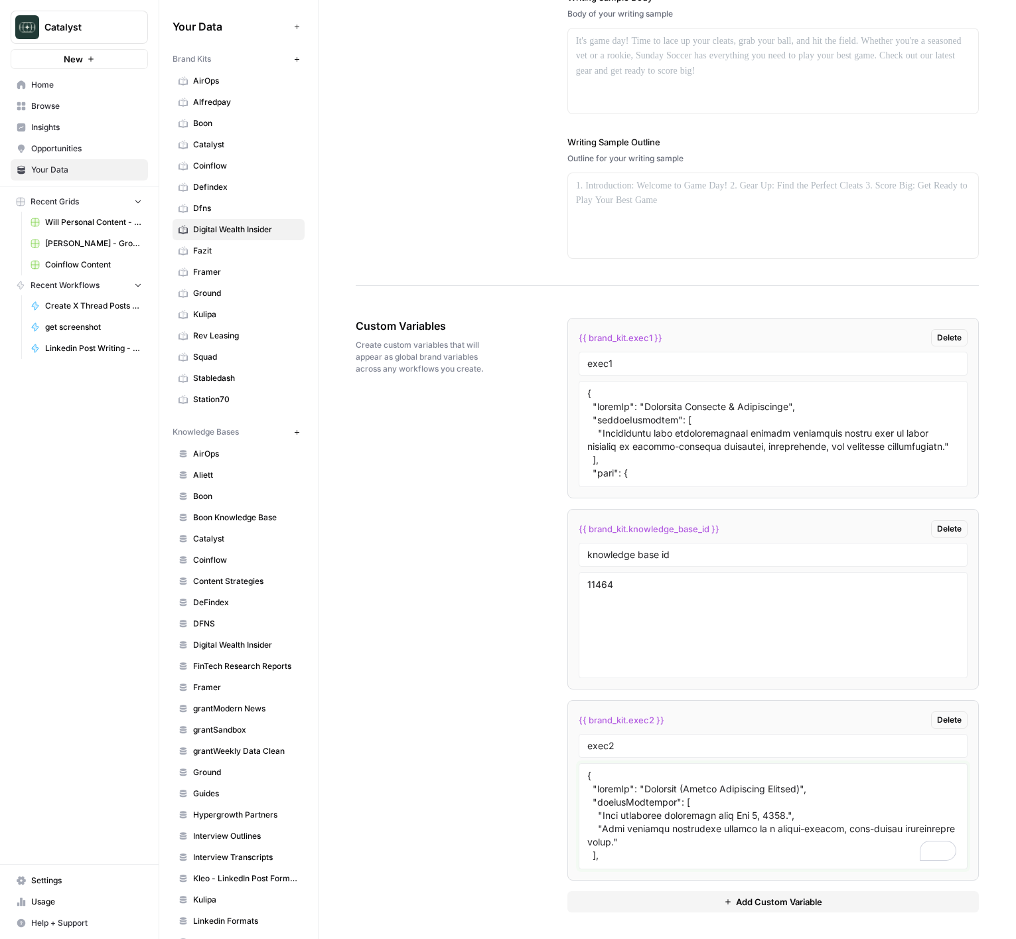
scroll to position [3926, 0]
type textarea "{ "styleOf": "Defendex (Expert Consultant Persona)", "sourceMaterials": [ "Live…"
click at [478, 798] on div "Custom Variables Create custom variables that will appear as global brand varia…" at bounding box center [667, 615] width 623 height 648
click at [610, 901] on button "Add Custom Variable" at bounding box center [772, 901] width 411 height 21
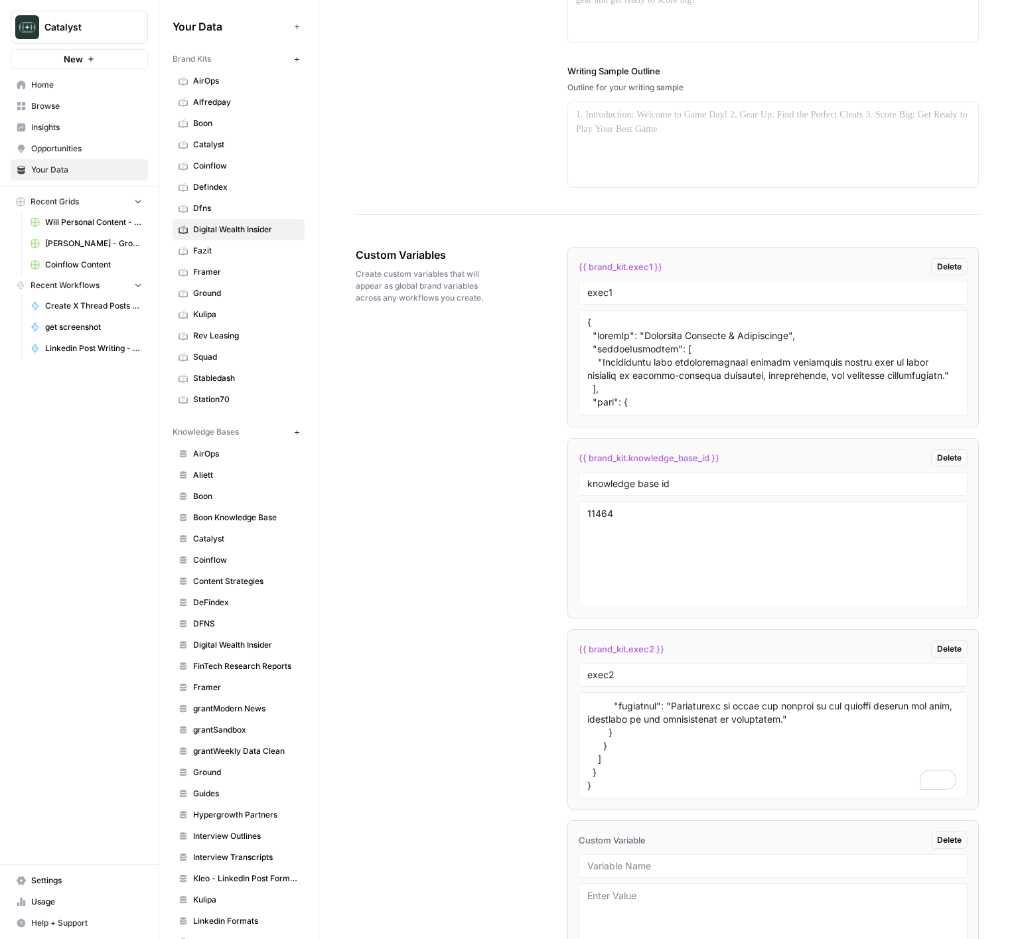
scroll to position [1912, 0]
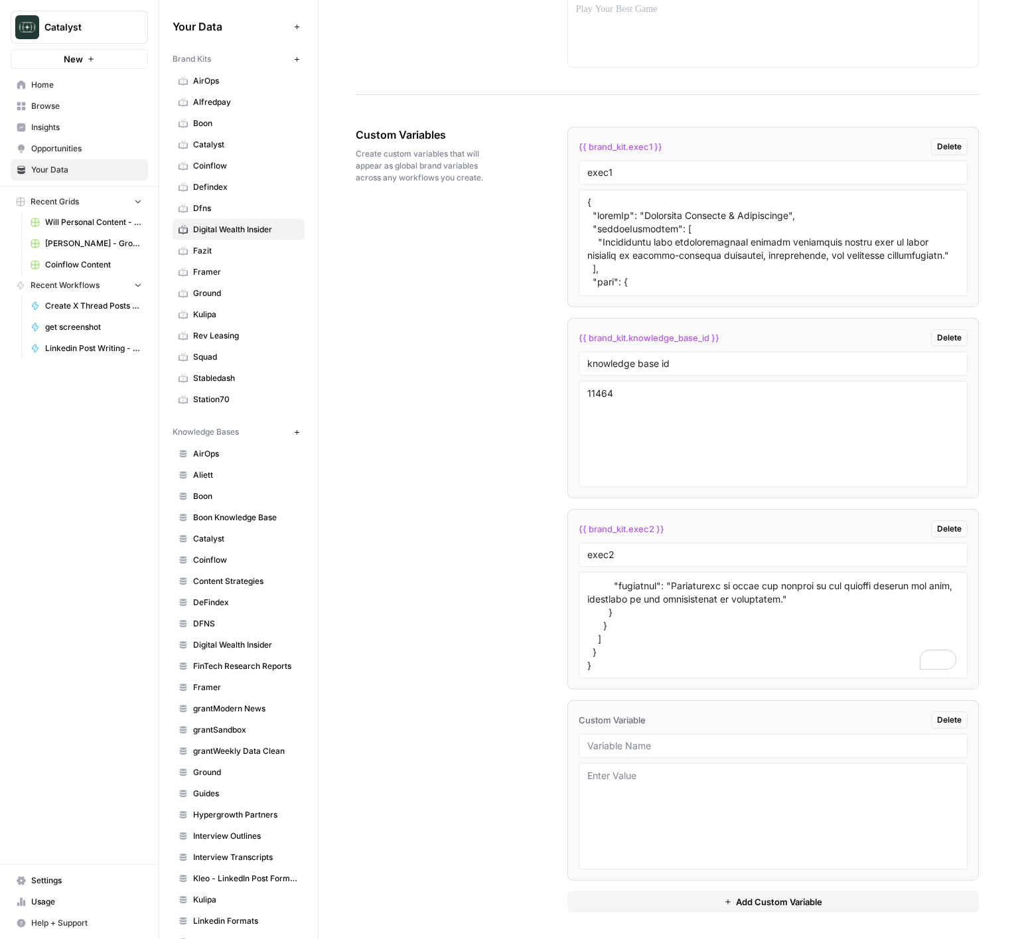
click at [471, 630] on div "Custom Variables Create custom variables that will appear as global brand varia…" at bounding box center [667, 519] width 623 height 839
click at [240, 257] on link "Fazit" at bounding box center [239, 250] width 132 height 21
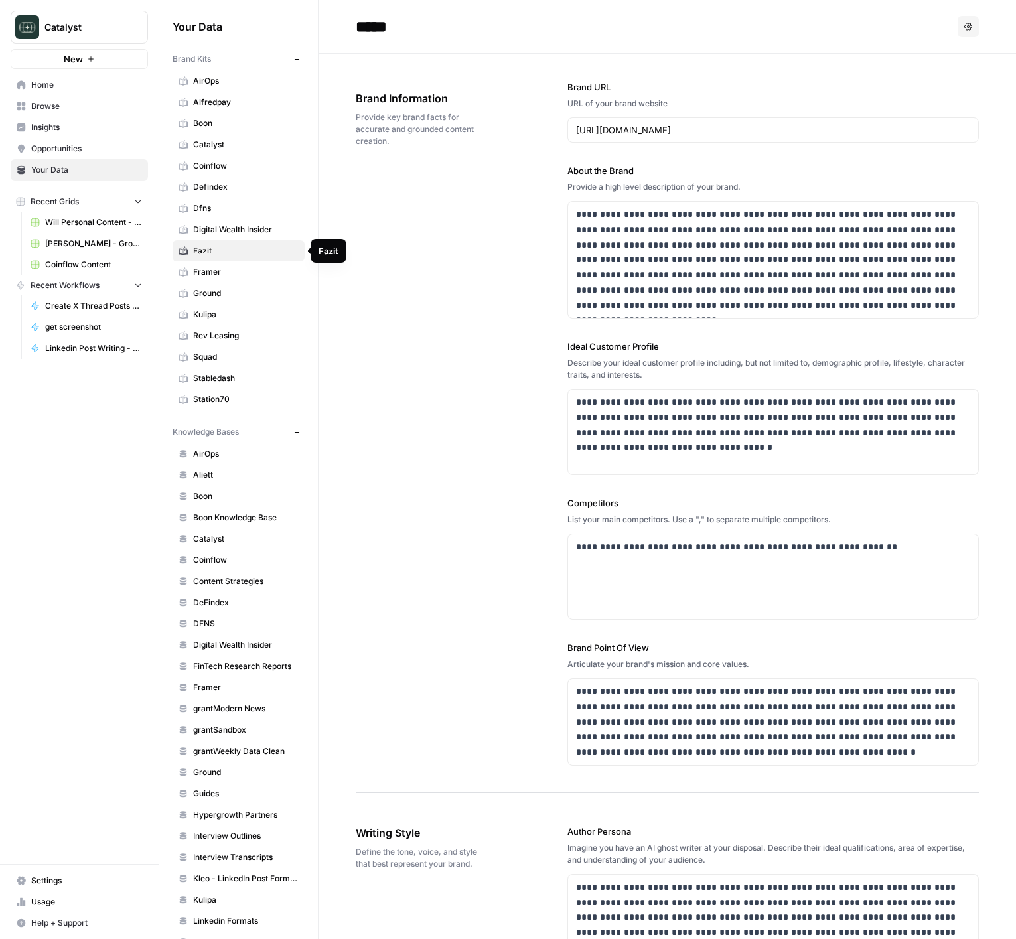
click at [256, 234] on span "Digital Wealth Insider" at bounding box center [246, 230] width 106 height 12
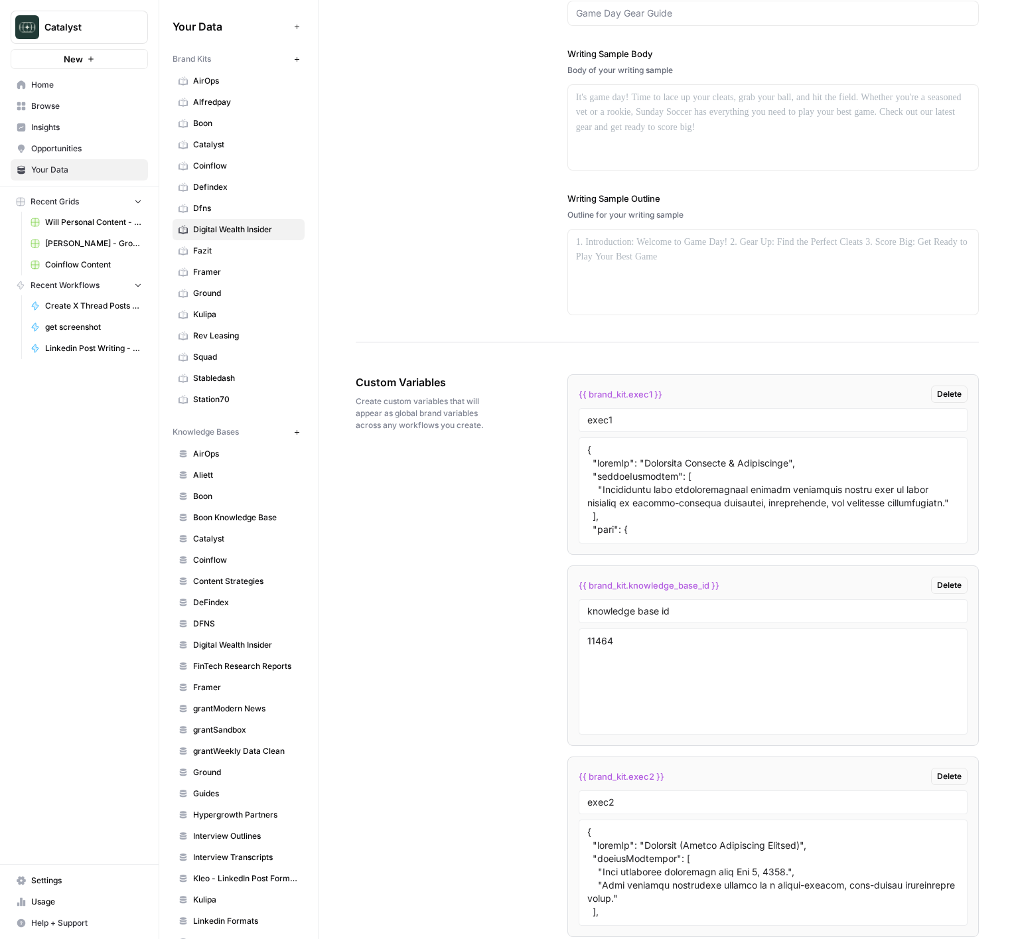
scroll to position [1721, 0]
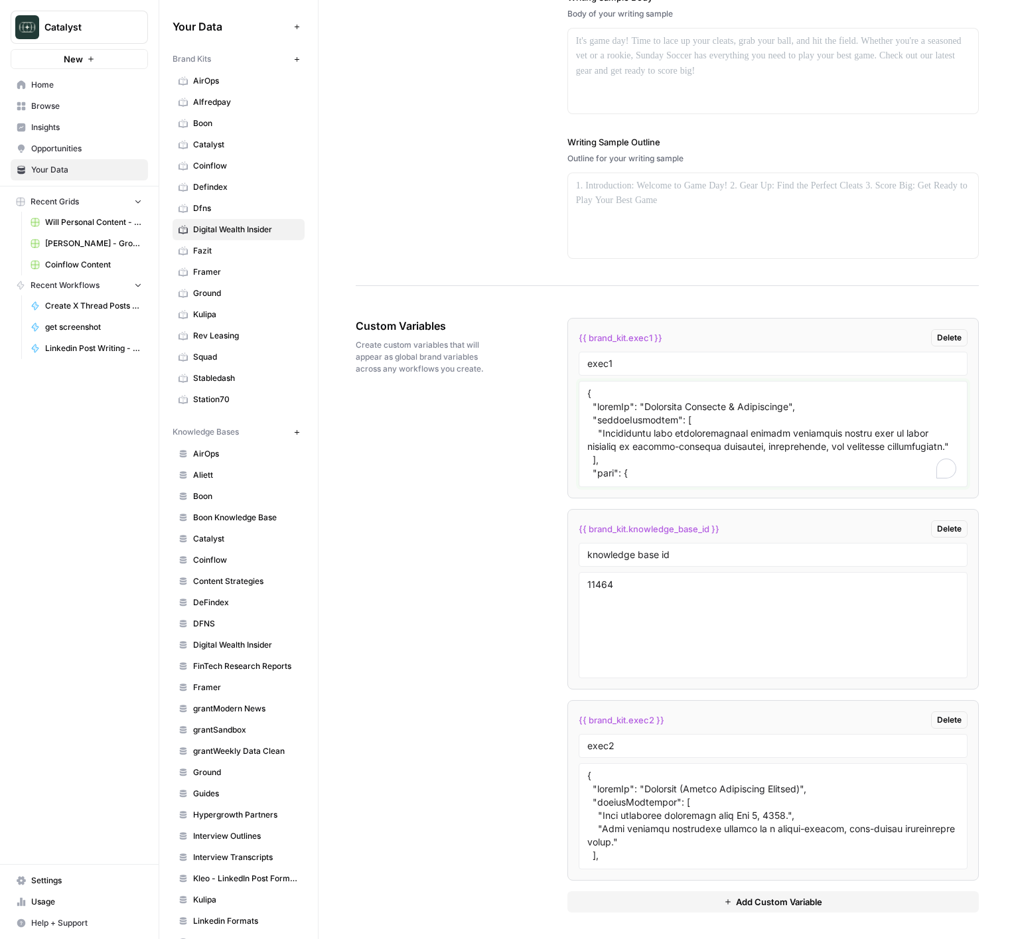
click at [654, 429] on textarea "To enrich screen reader interactions, please activate Accessibility in Grammarl…" at bounding box center [773, 434] width 372 height 94
click at [461, 462] on div "Custom Variables Create custom variables that will appear as global brand varia…" at bounding box center [667, 615] width 623 height 648
click at [484, 622] on div "Custom Variables Create custom variables that will appear as global brand varia…" at bounding box center [667, 615] width 623 height 648
click at [707, 807] on textarea "To enrich screen reader interactions, please activate Accessibility in Grammarl…" at bounding box center [773, 816] width 372 height 94
click at [690, 430] on textarea "To enrich screen reader interactions, please activate Accessibility in Grammarl…" at bounding box center [773, 434] width 372 height 94
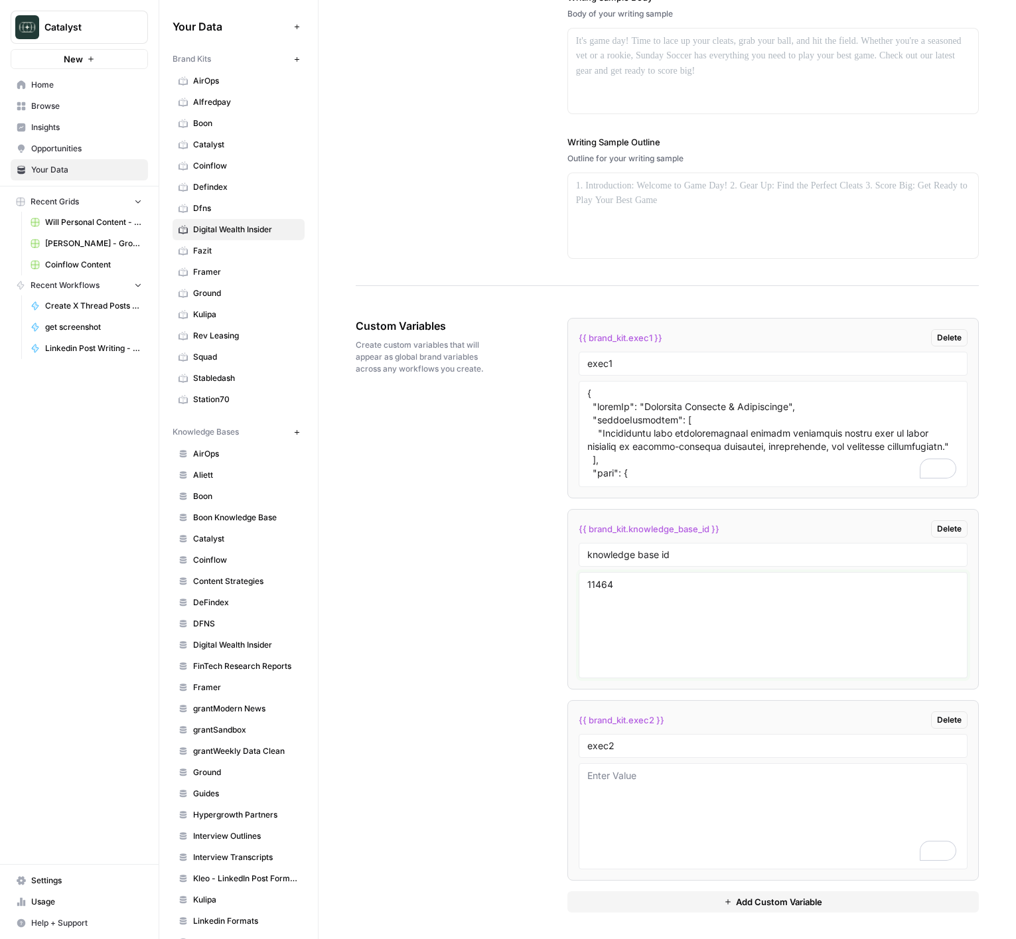
click at [693, 660] on textarea "11464" at bounding box center [773, 625] width 372 height 94
click at [694, 430] on textarea "To enrich screen reader interactions, please activate Accessibility in Grammarl…" at bounding box center [773, 434] width 372 height 94
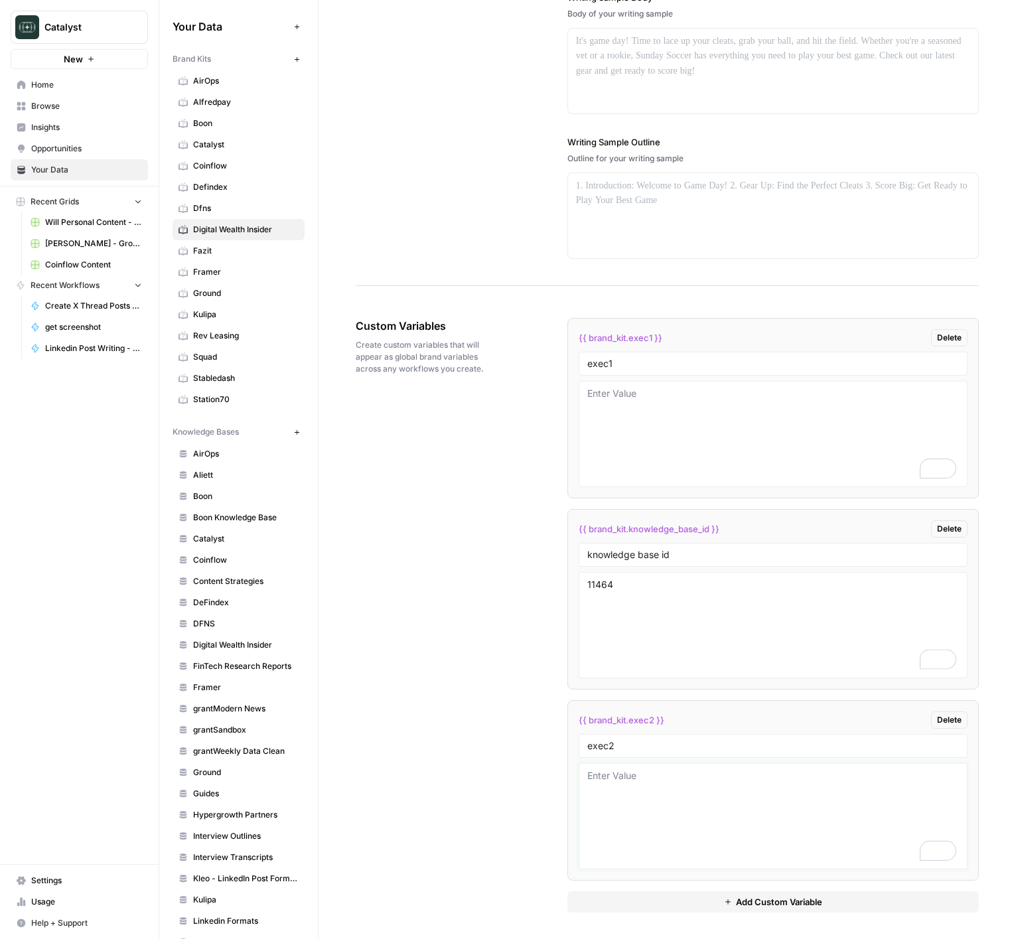
click at [696, 794] on textarea "To enrich screen reader interactions, please activate Accessibility in Grammarl…" at bounding box center [773, 816] width 372 height 94
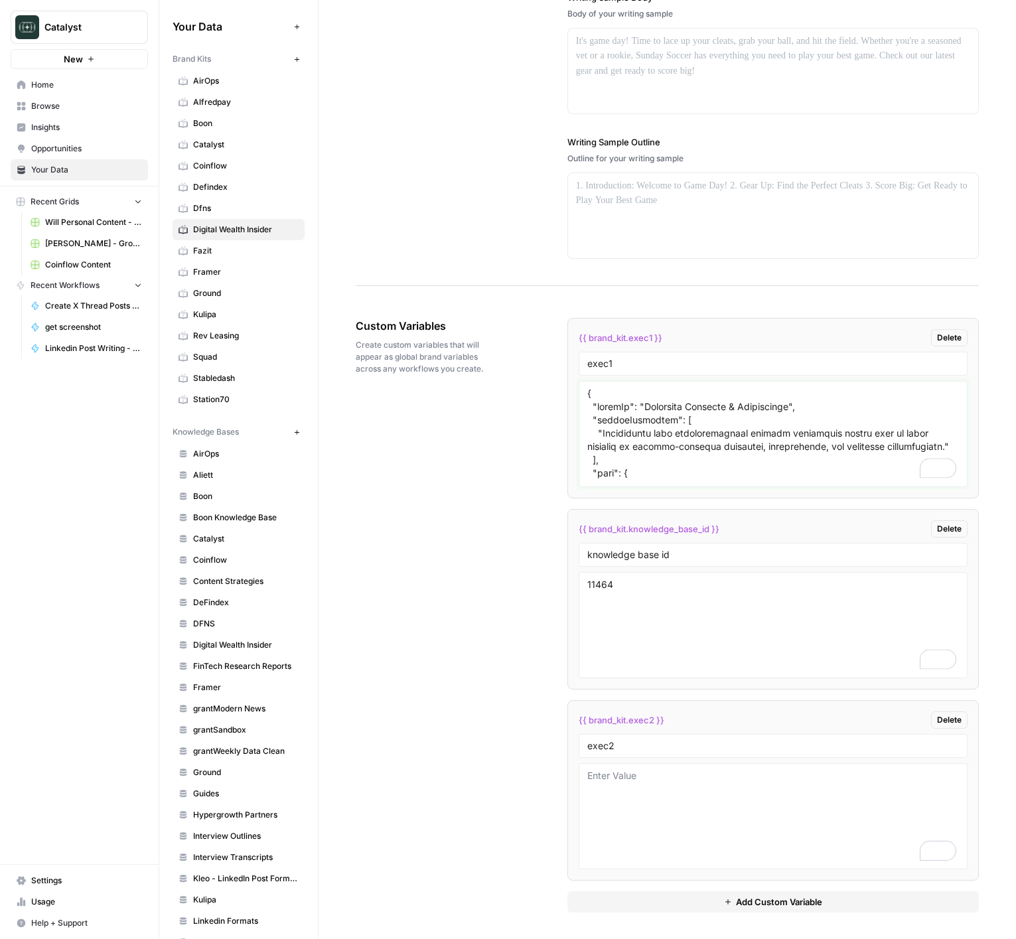
type textarea "{ "styleOf": "Authentic Educator & Storyteller", "sourceMaterials": [ "Synthesi…"
click at [508, 736] on div "Custom Variables Create custom variables that will appear as global brand varia…" at bounding box center [667, 615] width 623 height 648
type textarea "{ "styleOf": "Defendex (Expert Consultant Persona)", "sourceMaterials": [ "Live…"
click at [713, 438] on textarea "To enrich screen reader interactions, please activate Accessibility in Grammarl…" at bounding box center [773, 434] width 372 height 94
paste textarea "Defendex (Expert Consultant Persona)", "sourceMaterials": [ "Live interview tra…"
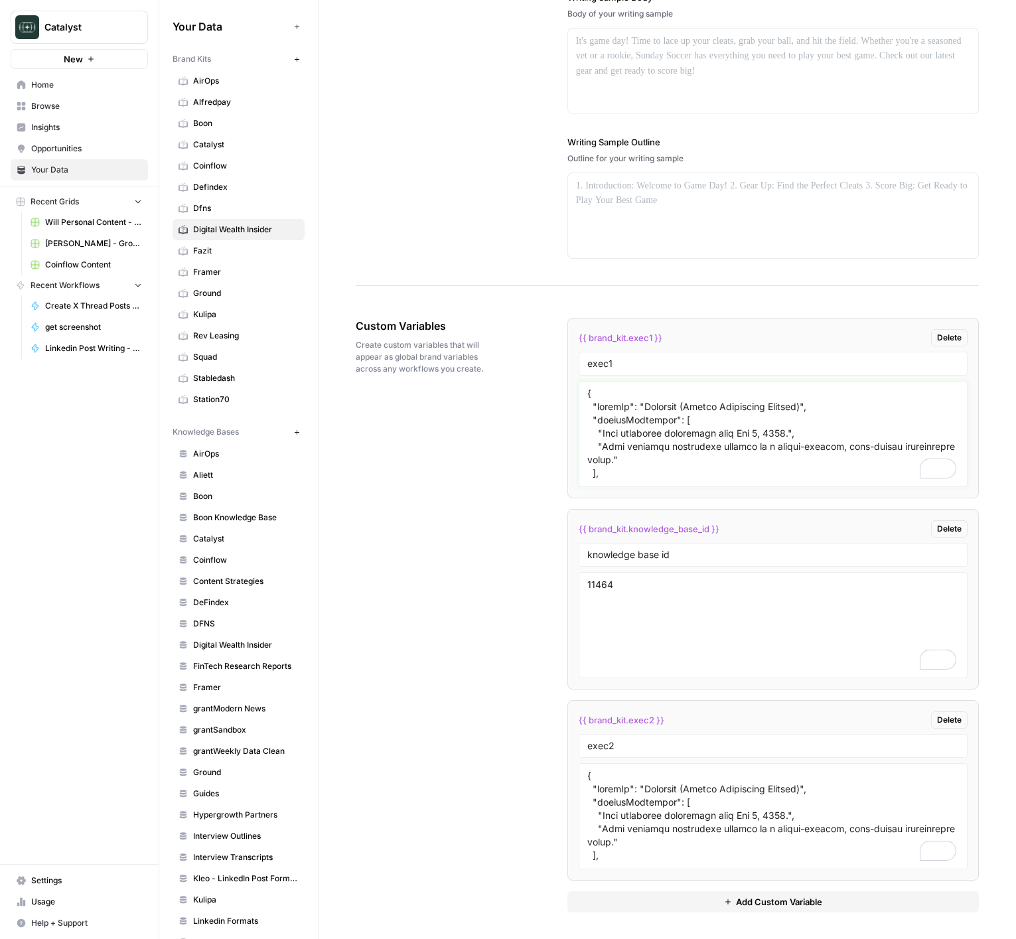
scroll to position [3926, 0]
type textarea "{ "styleOf": "Defendex (Expert Consultant Persona)", "sourceMaterials": [ "Live…"
click at [522, 540] on div "Custom Variables Create custom variables that will appear as global brand varia…" at bounding box center [667, 615] width 623 height 648
click at [501, 485] on div "Custom Variables Create custom variables that will appear as global brand varia…" at bounding box center [667, 615] width 623 height 648
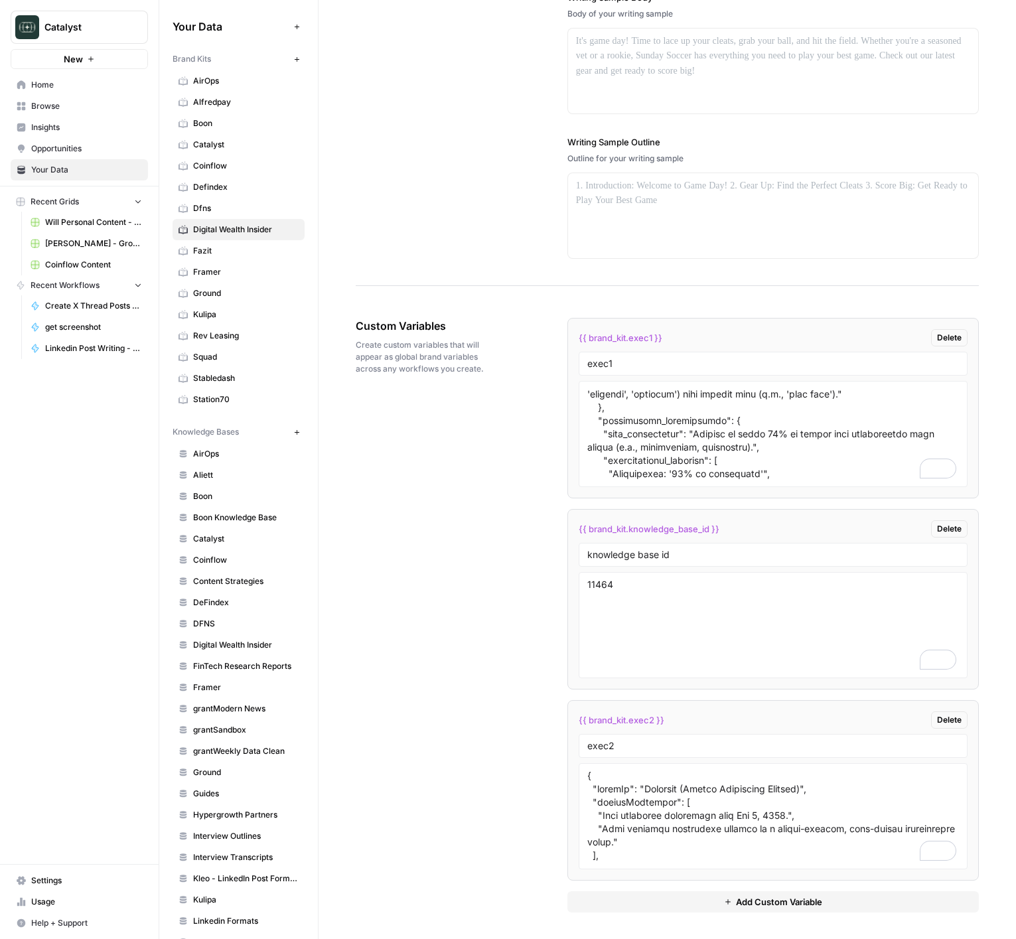
scroll to position [0, 0]
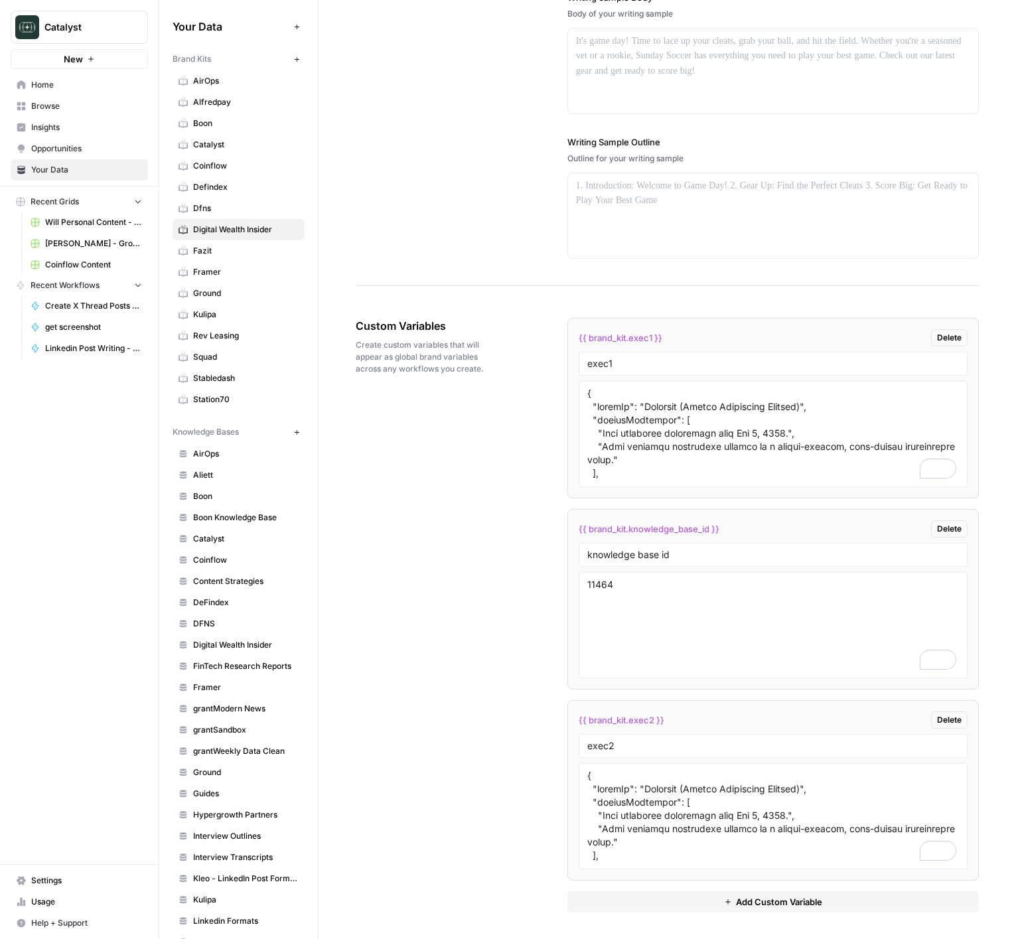
click at [508, 520] on div "Custom Variables Create custom variables that will appear as global brand varia…" at bounding box center [667, 615] width 623 height 648
click at [257, 249] on span "Fazit" at bounding box center [246, 251] width 106 height 12
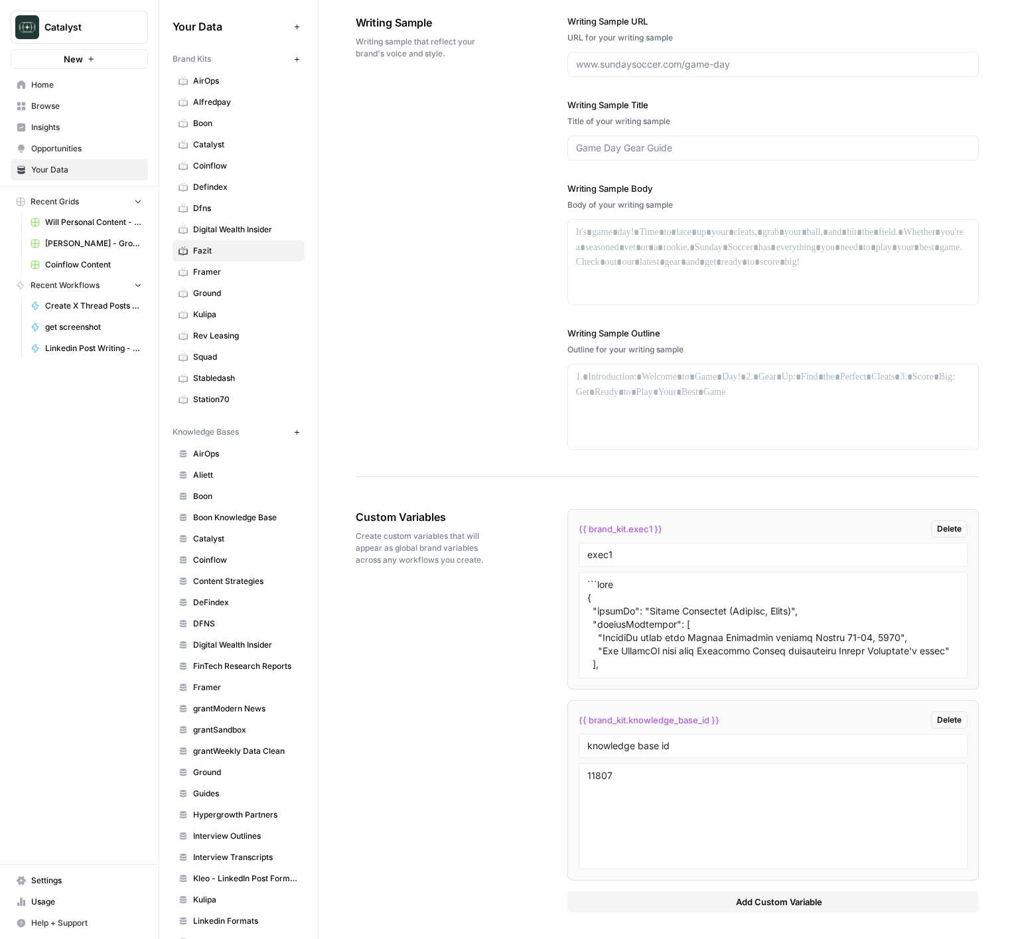
click at [238, 230] on span "Digital Wealth Insider" at bounding box center [246, 230] width 106 height 12
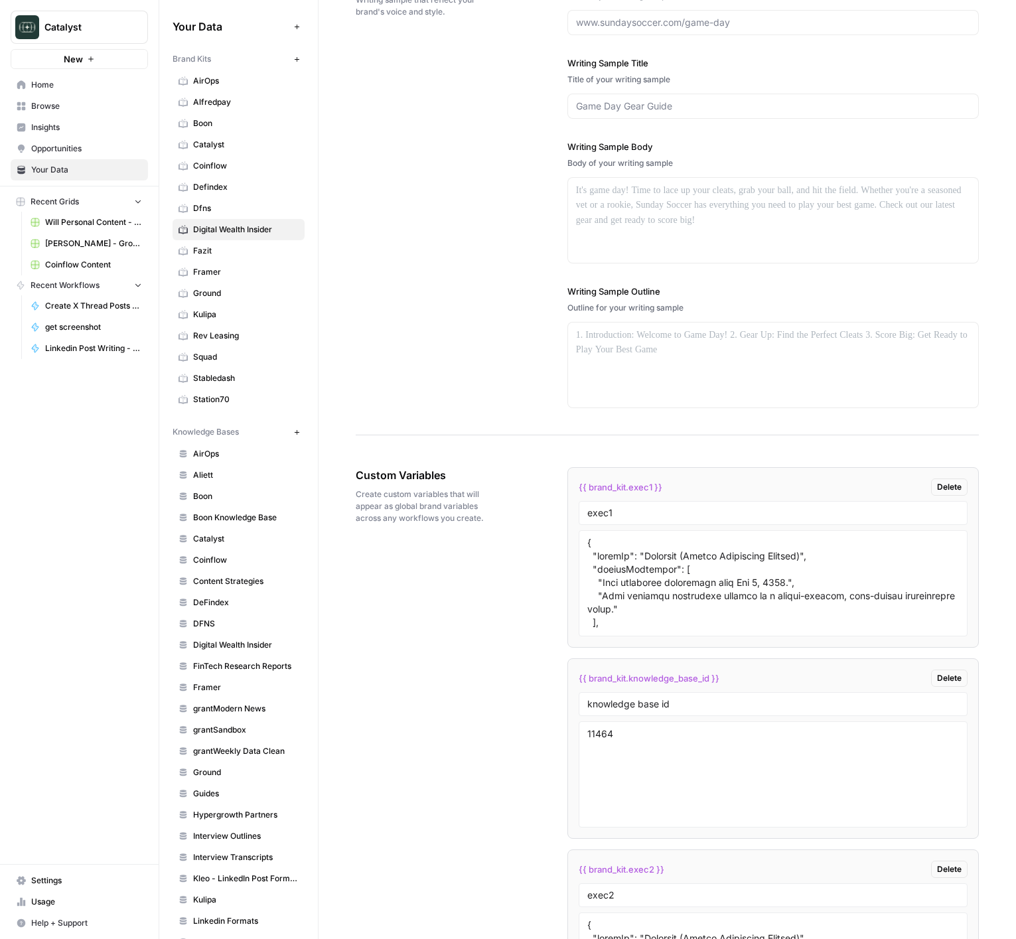
click at [226, 260] on link "Fazit" at bounding box center [239, 250] width 132 height 21
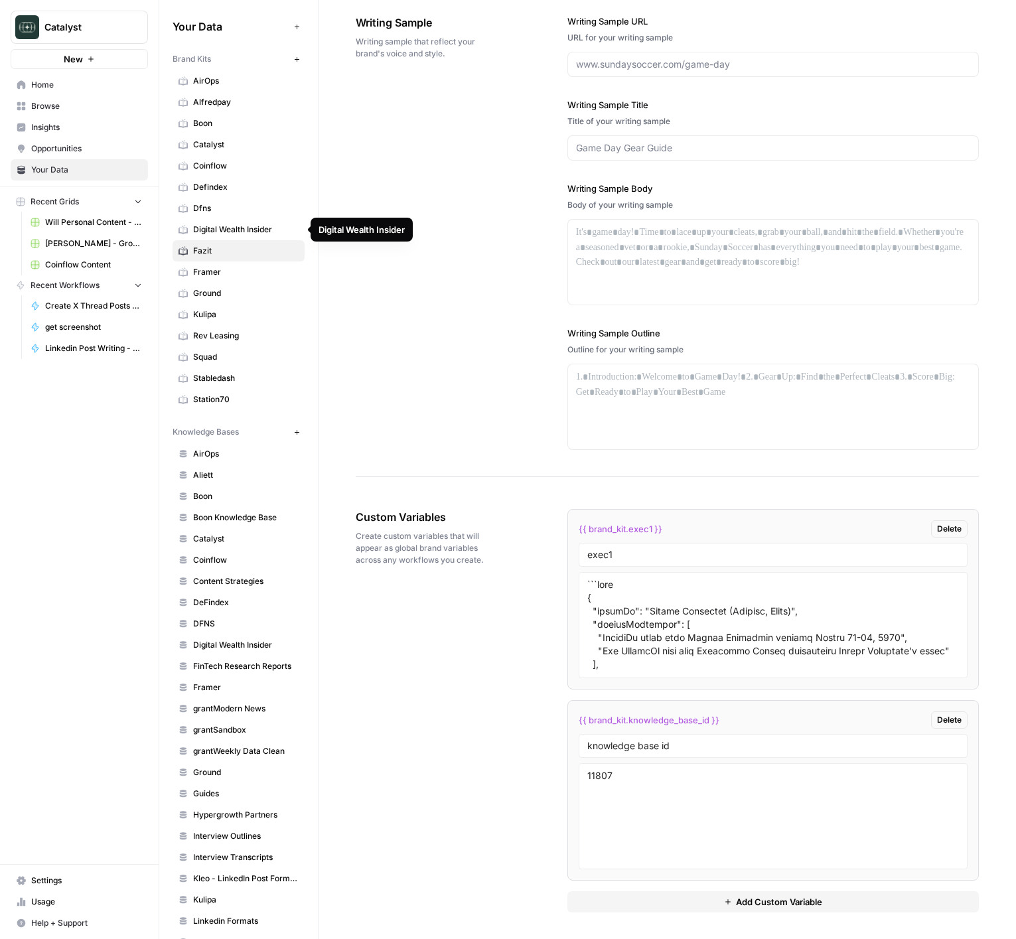
click at [217, 228] on span "Digital Wealth Insider" at bounding box center [246, 230] width 106 height 12
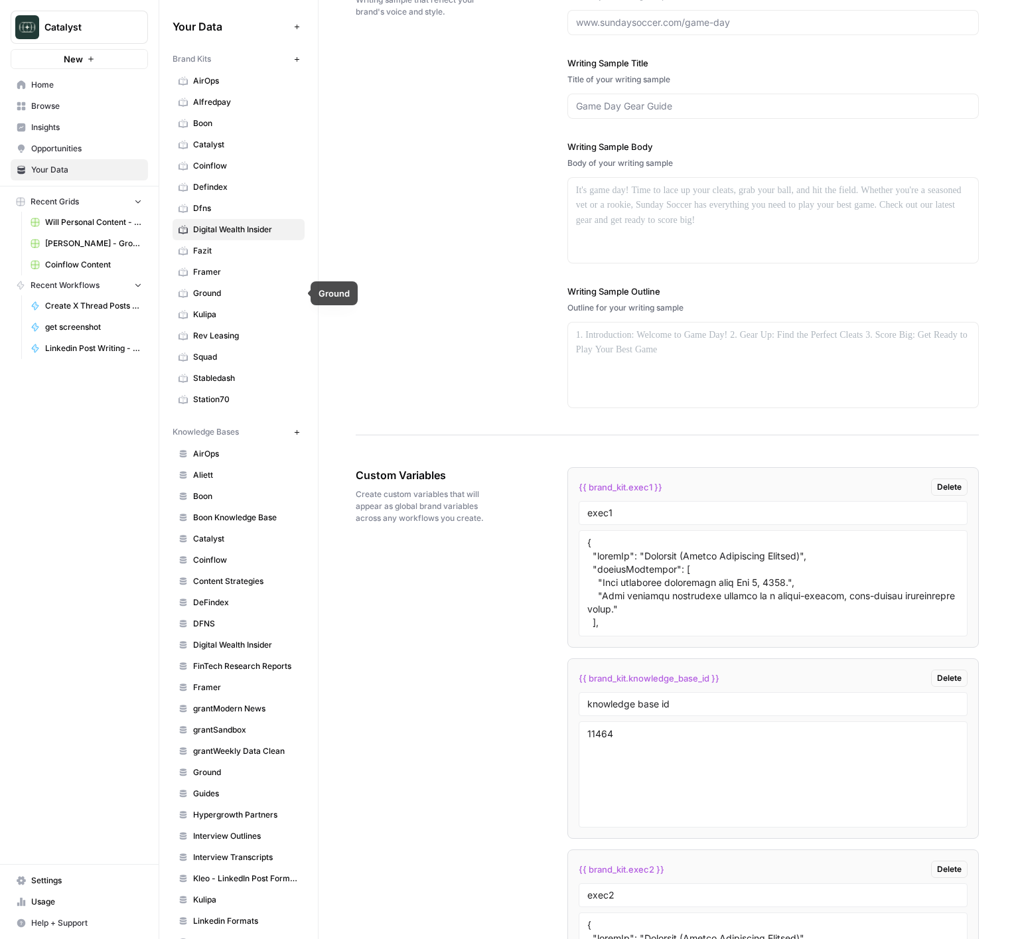
click at [518, 278] on div "Writing Sample Writing sample that reflect your brand's voice and style. Writin…" at bounding box center [667, 190] width 623 height 489
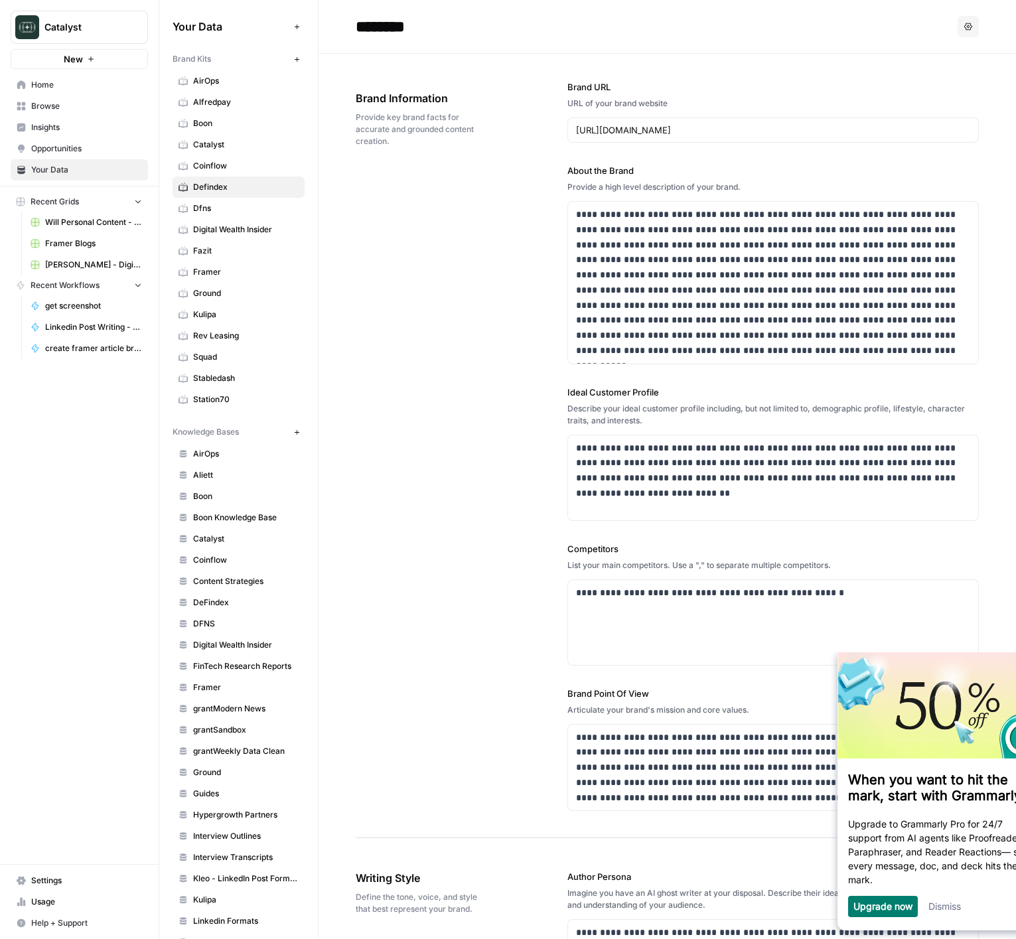
scroll to position [1277, 0]
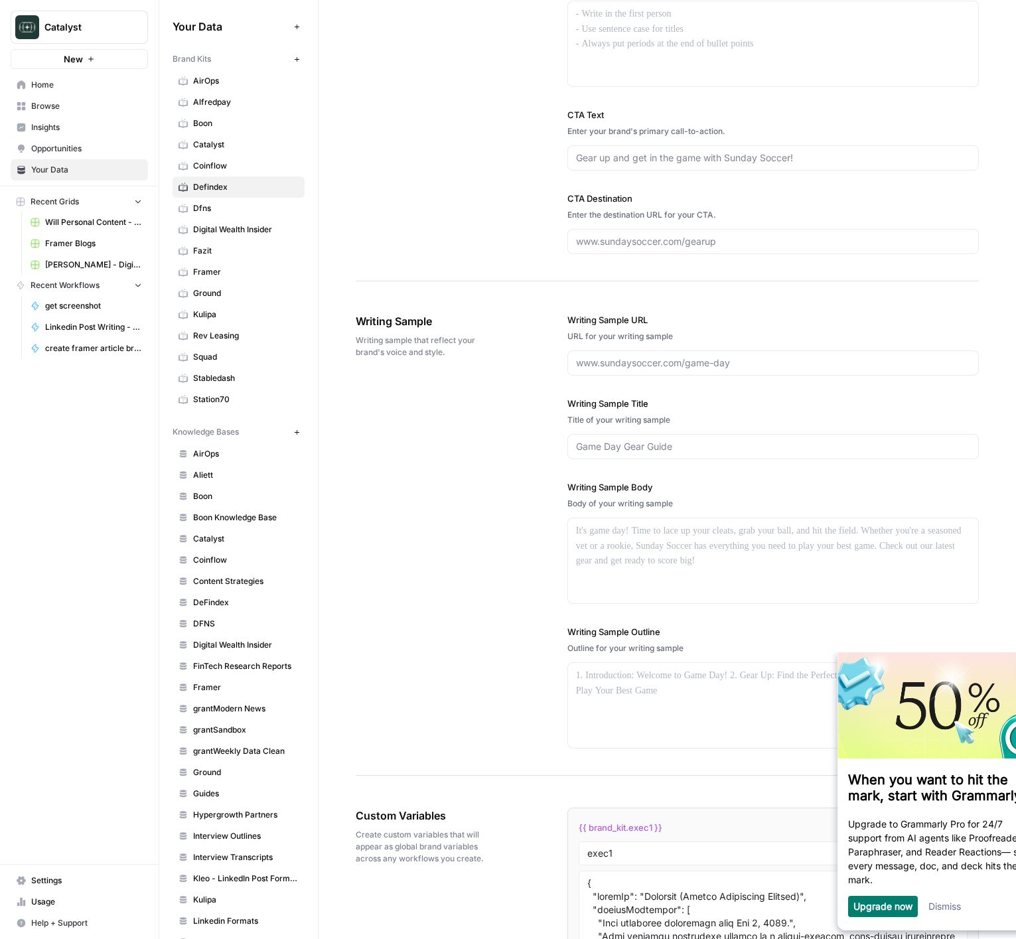
click at [91, 262] on span "[PERSON_NAME] - Digital Wealth Insider" at bounding box center [93, 265] width 97 height 12
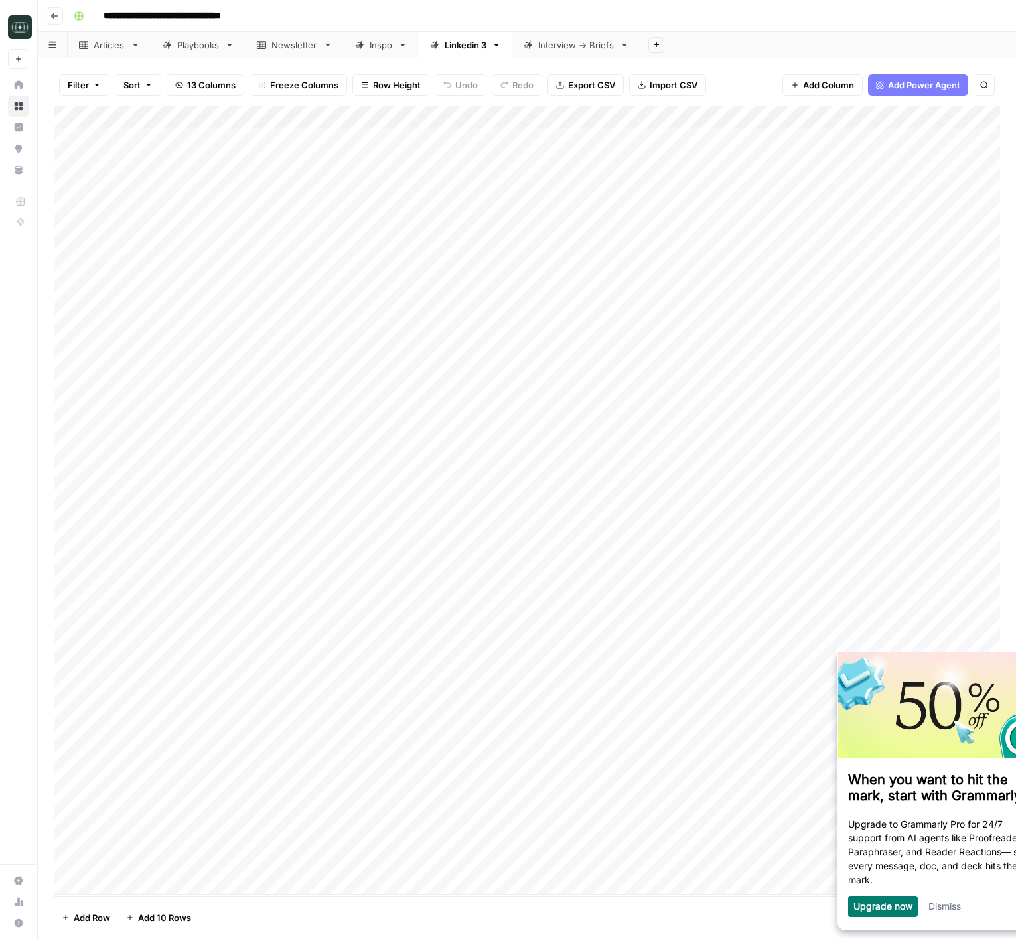
click at [453, 767] on div "Add Column" at bounding box center [527, 500] width 946 height 788
click at [949, 912] on link "Dismiss" at bounding box center [944, 905] width 33 height 11
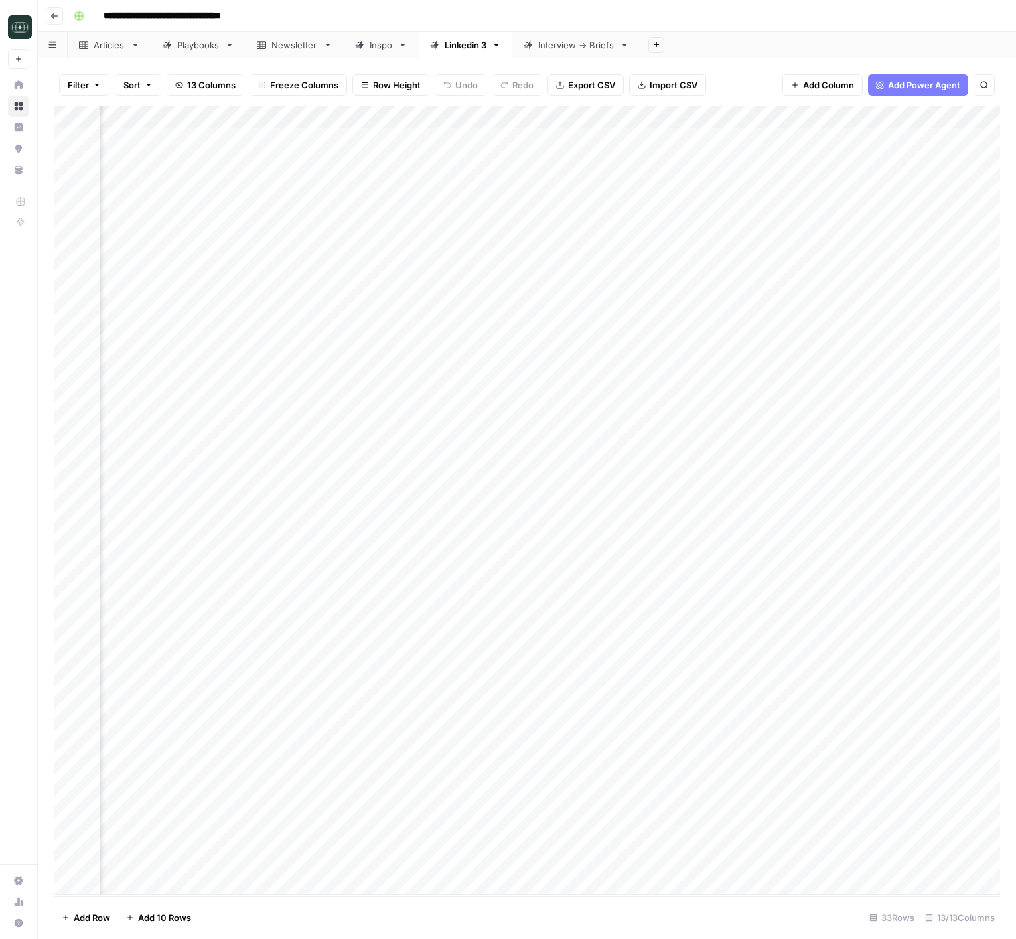
scroll to position [0, 165]
click at [865, 770] on div "Add Column" at bounding box center [527, 500] width 946 height 788
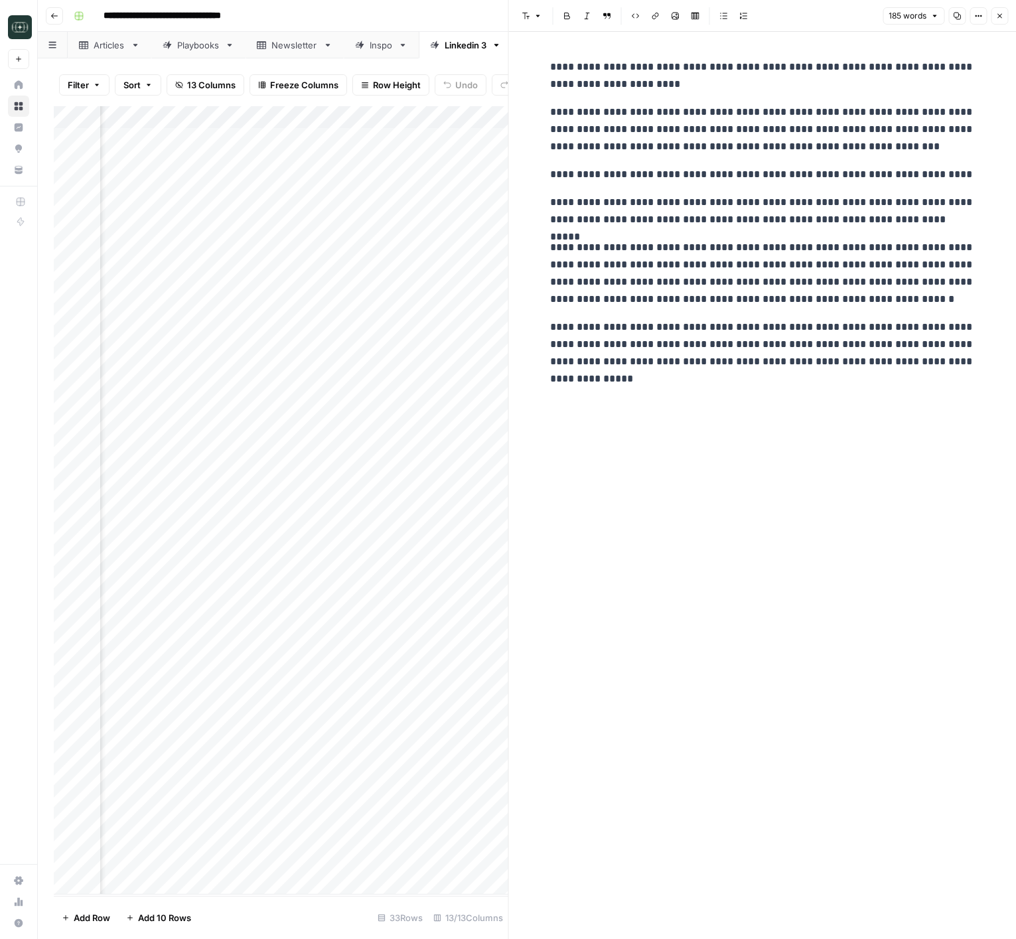
click at [1005, 15] on button "Close" at bounding box center [999, 15] width 17 height 17
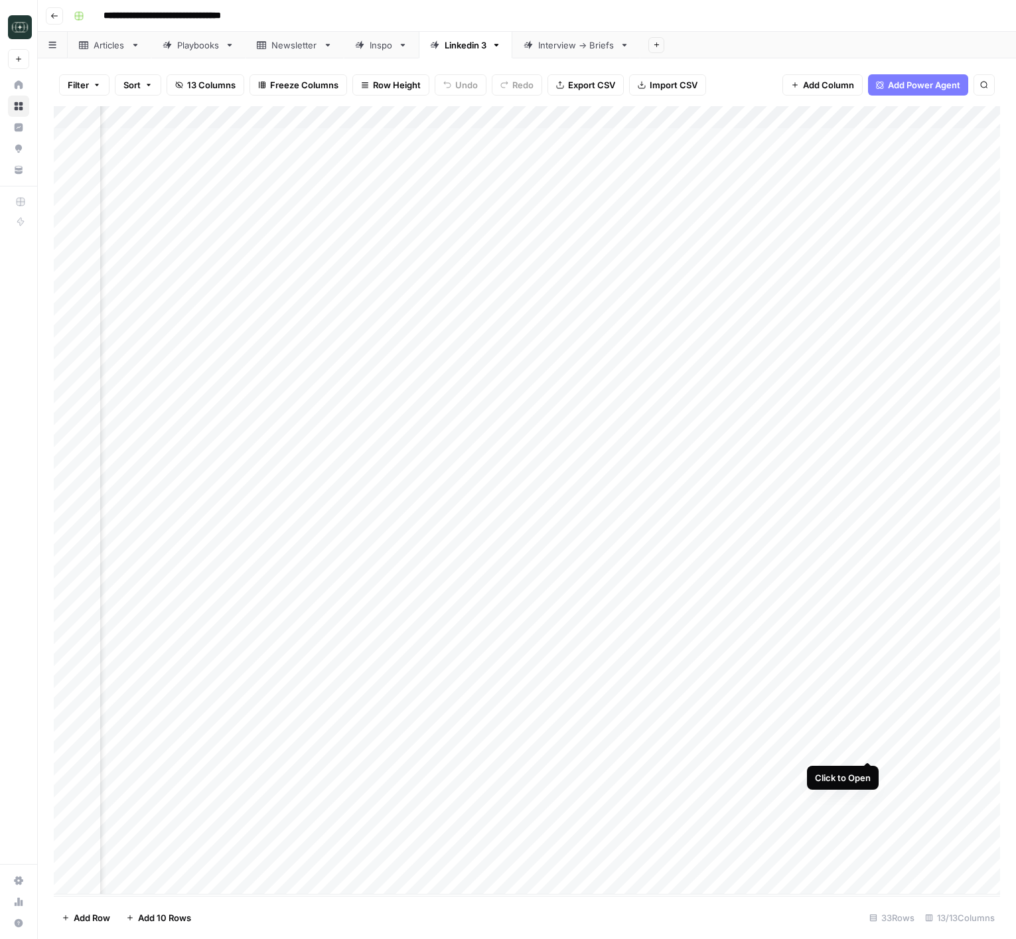
click at [868, 748] on div "Add Column" at bounding box center [527, 500] width 946 height 788
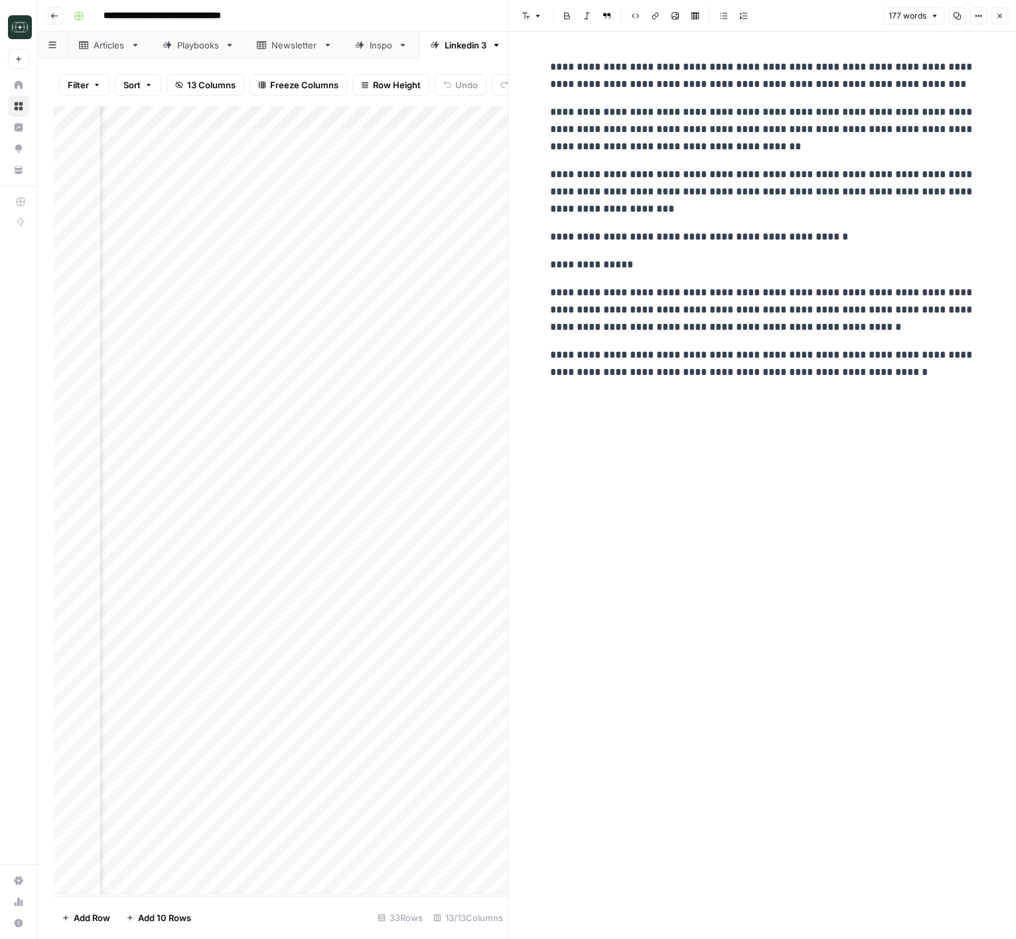
click at [1001, 14] on icon "button" at bounding box center [999, 16] width 8 height 8
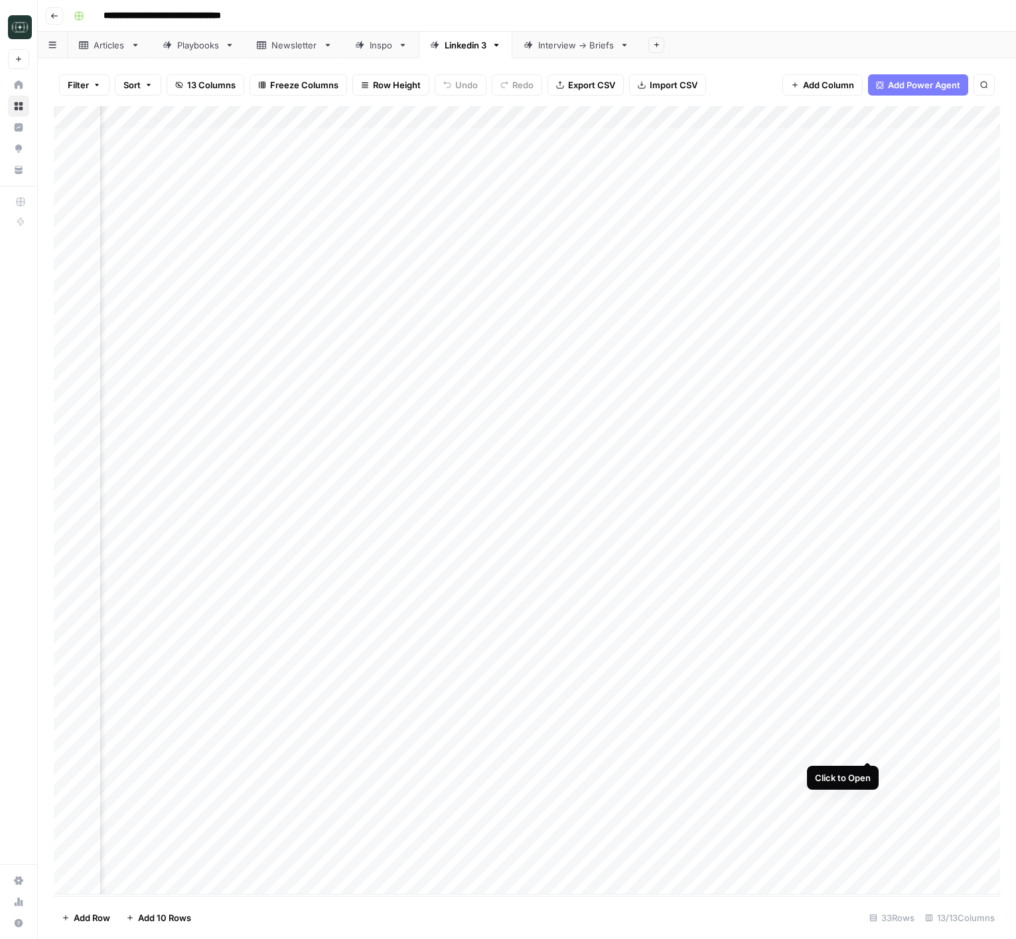
click at [867, 748] on div "Add Column" at bounding box center [527, 500] width 946 height 788
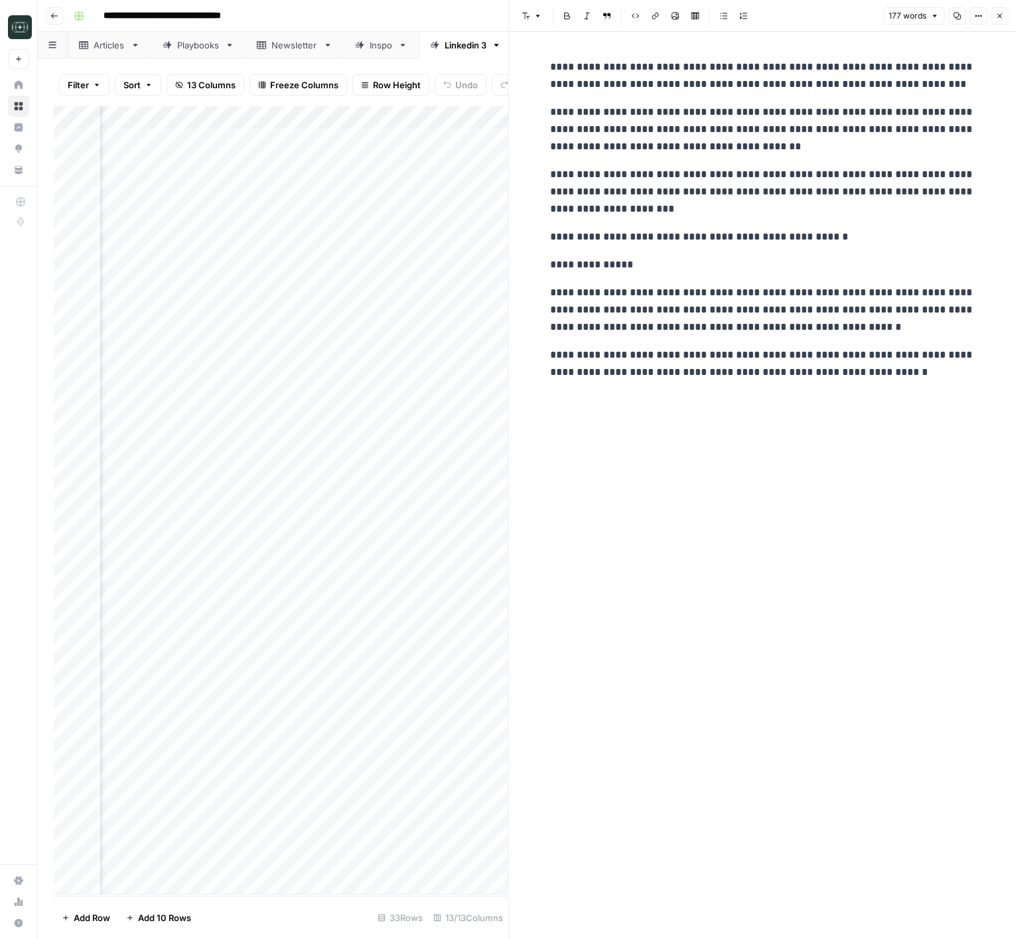
click at [997, 14] on icon "button" at bounding box center [999, 16] width 5 height 5
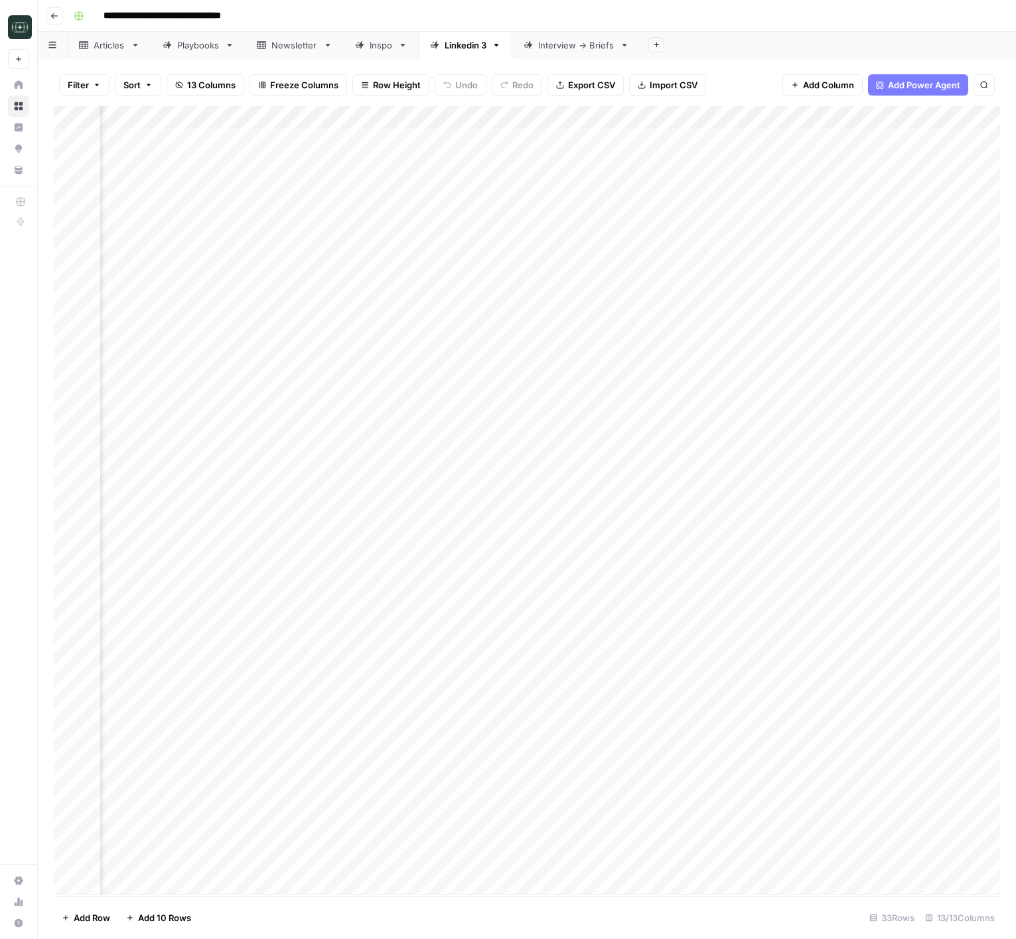
scroll to position [0, 48]
click at [273, 749] on div "Add Column" at bounding box center [527, 500] width 946 height 788
click at [261, 710] on div "Add Column" at bounding box center [527, 500] width 946 height 788
click at [268, 816] on div "Add Column" at bounding box center [527, 500] width 946 height 788
click at [279, 865] on div "Add Column" at bounding box center [527, 500] width 946 height 788
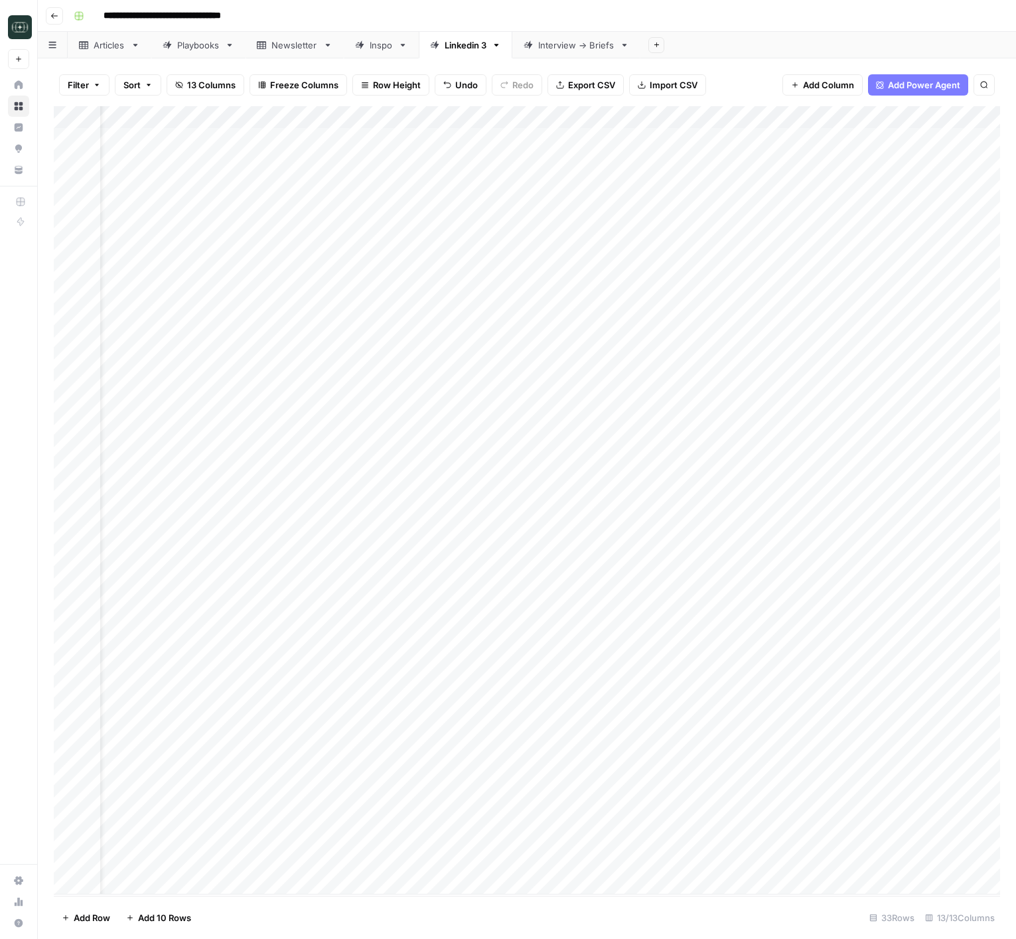
click at [621, 819] on div "Add Column" at bounding box center [527, 500] width 946 height 788
click at [630, 882] on div "Medium ( 120-200 words)" at bounding box center [649, 891] width 122 height 19
click at [628, 888] on button "Medium ( 120-200 words)" at bounding box center [649, 891] width 117 height 16
click at [616, 845] on div "Add Column" at bounding box center [527, 500] width 946 height 788
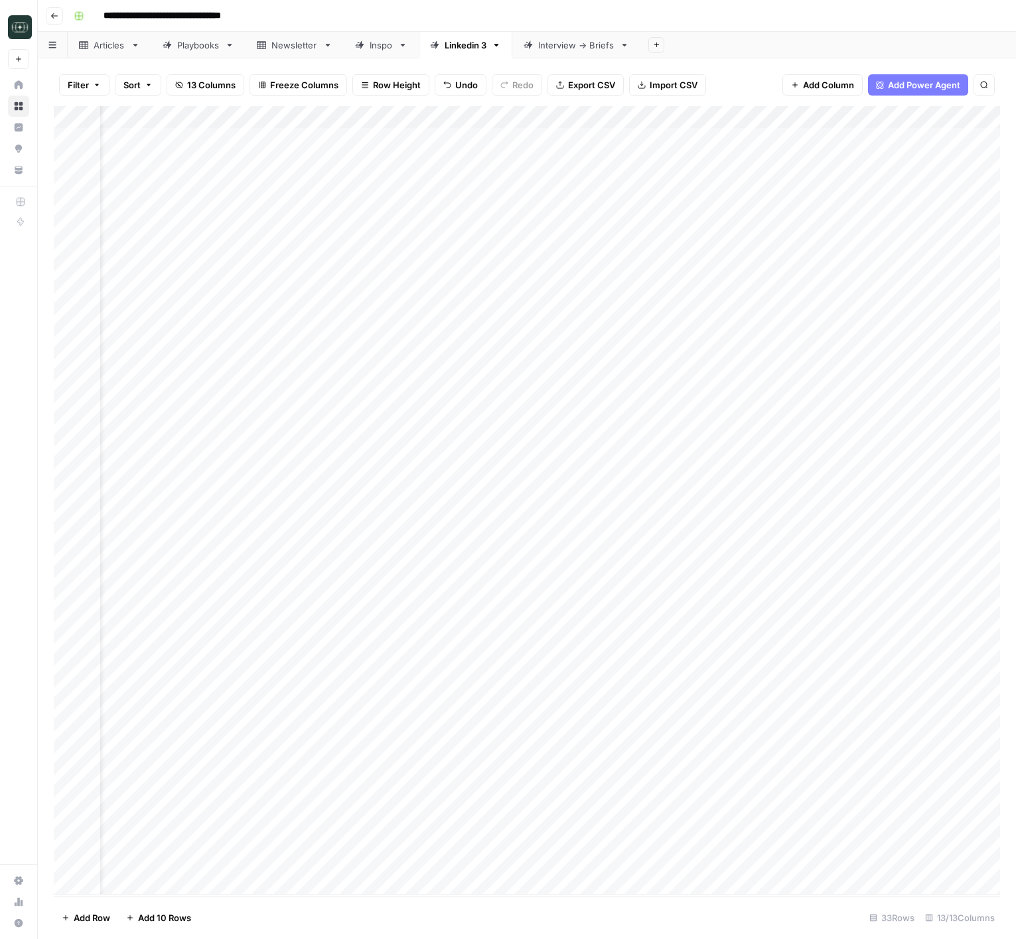
click at [616, 845] on div "Add Column" at bounding box center [527, 500] width 946 height 788
click at [622, 908] on button "Medium ( 120-200 words)" at bounding box center [649, 914] width 117 height 16
click at [616, 862] on div "Add Column" at bounding box center [527, 500] width 946 height 788
click at [354, 878] on div "Add Column" at bounding box center [527, 500] width 946 height 788
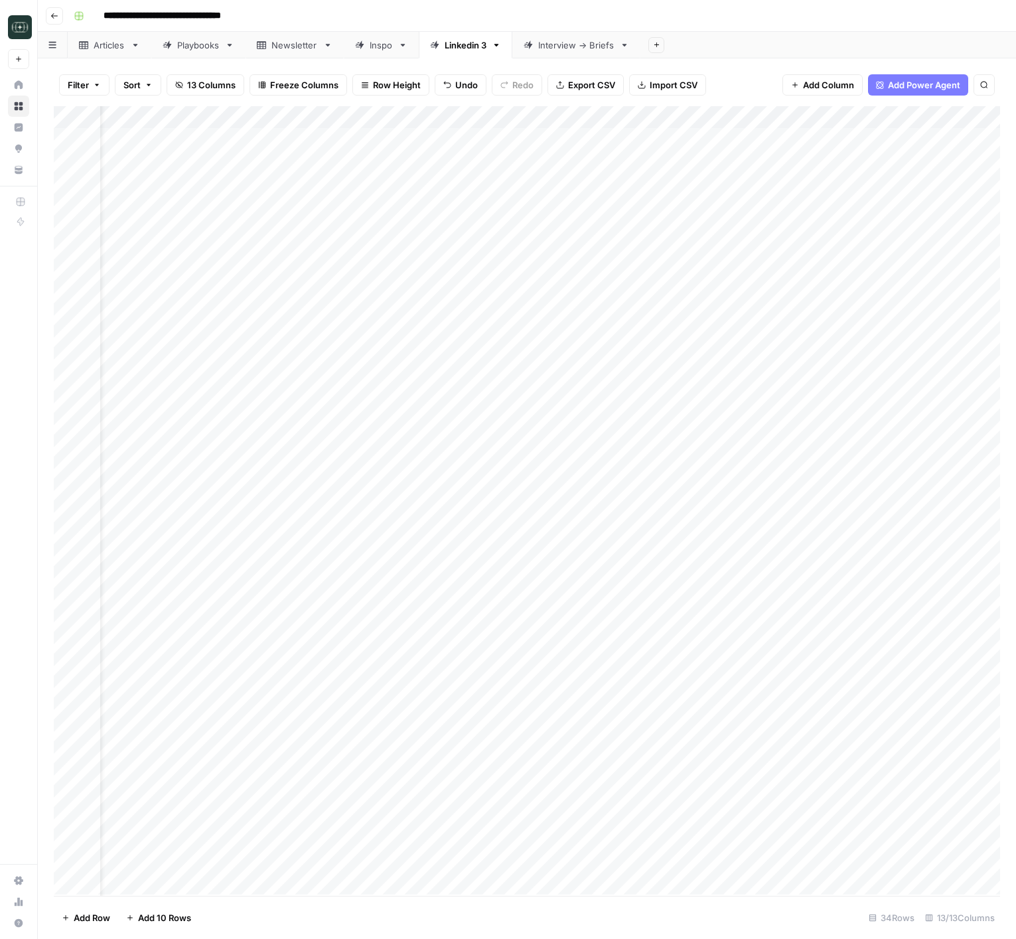
scroll to position [1, 48]
click at [601, 864] on div "Add Column" at bounding box center [527, 501] width 946 height 790
click at [624, 890] on button "Medium ( 120-200 words)" at bounding box center [649, 885] width 117 height 16
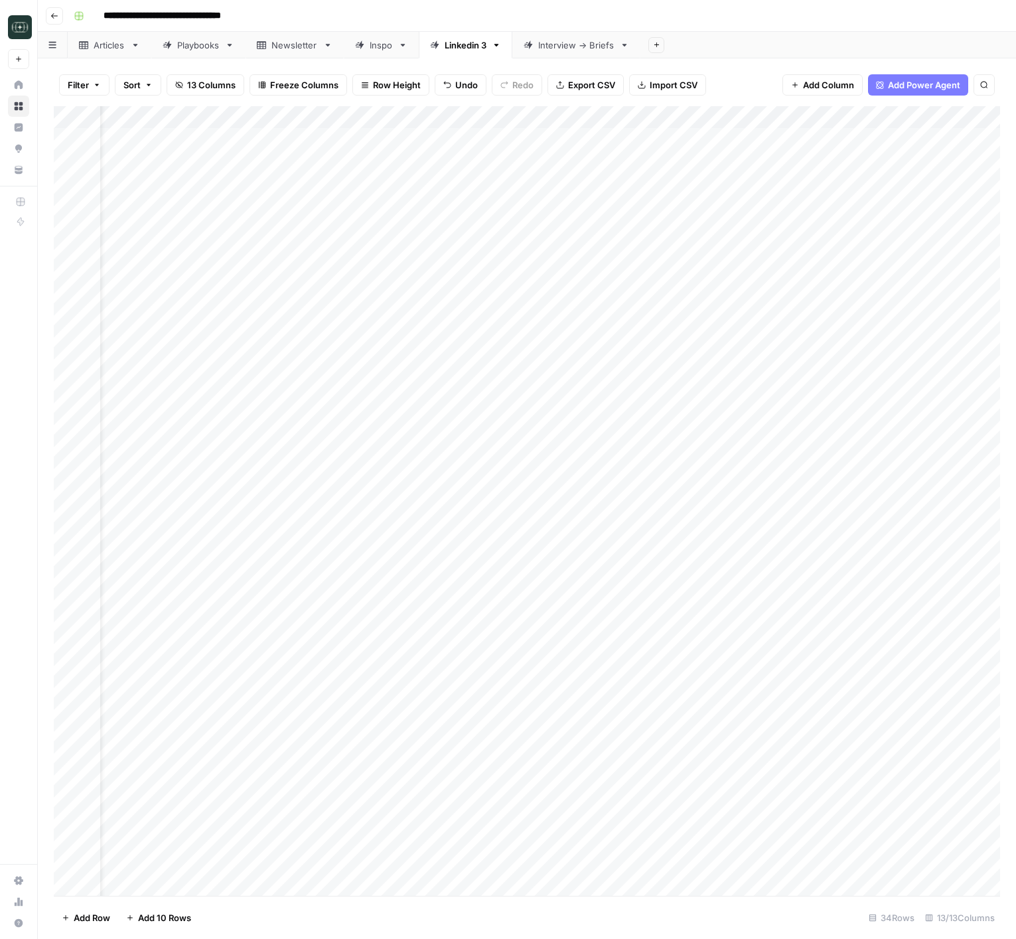
scroll to position [1, 50]
click at [748, 820] on div "Add Column" at bounding box center [527, 501] width 946 height 790
click at [762, 834] on div "Add Column" at bounding box center [527, 501] width 946 height 790
click at [758, 853] on div "Add Column" at bounding box center [527, 501] width 946 height 790
